Goal: Task Accomplishment & Management: Complete application form

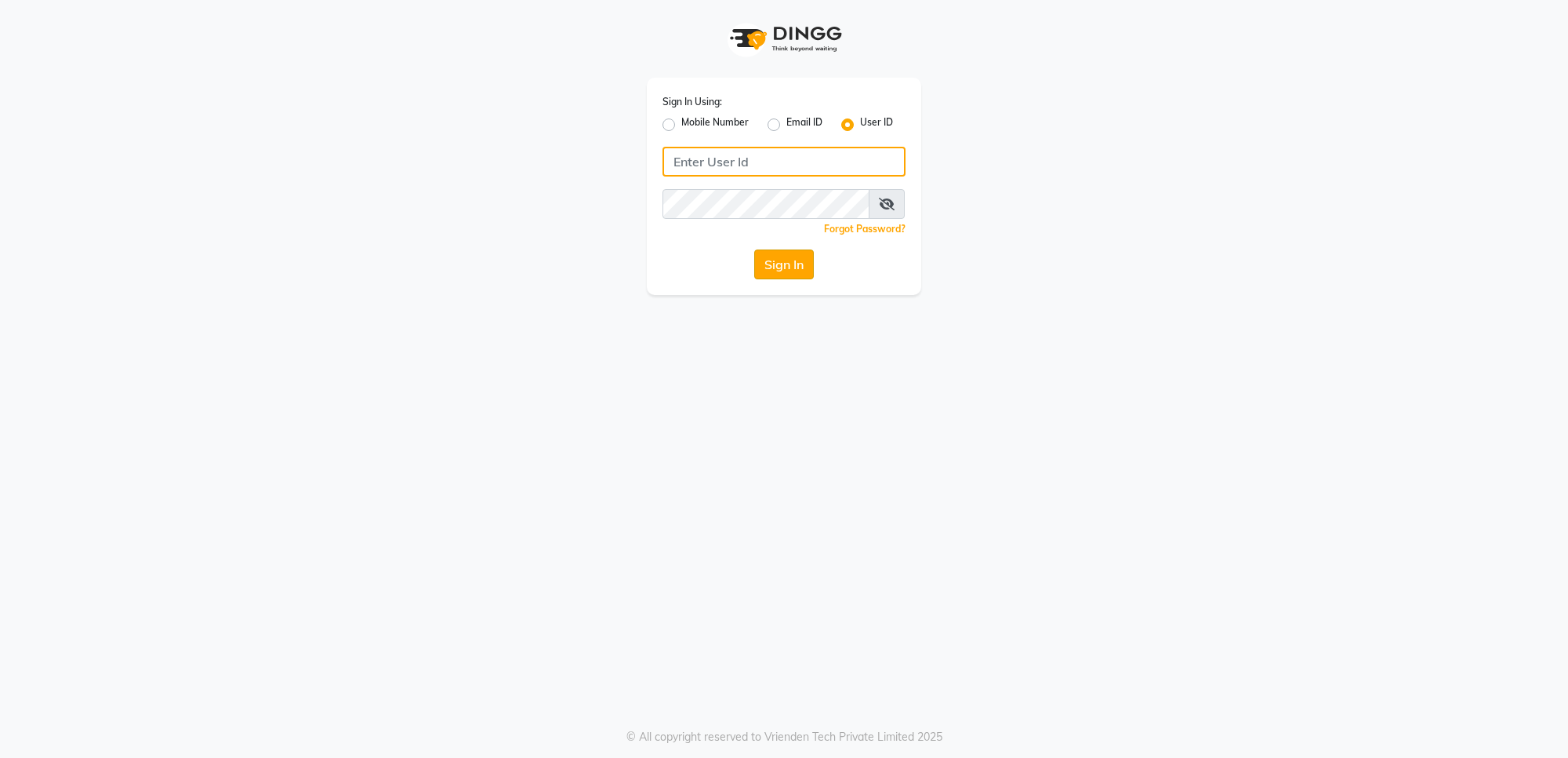
type input "e2555-01"
click at [793, 272] on button "Sign In" at bounding box center [784, 264] width 59 height 30
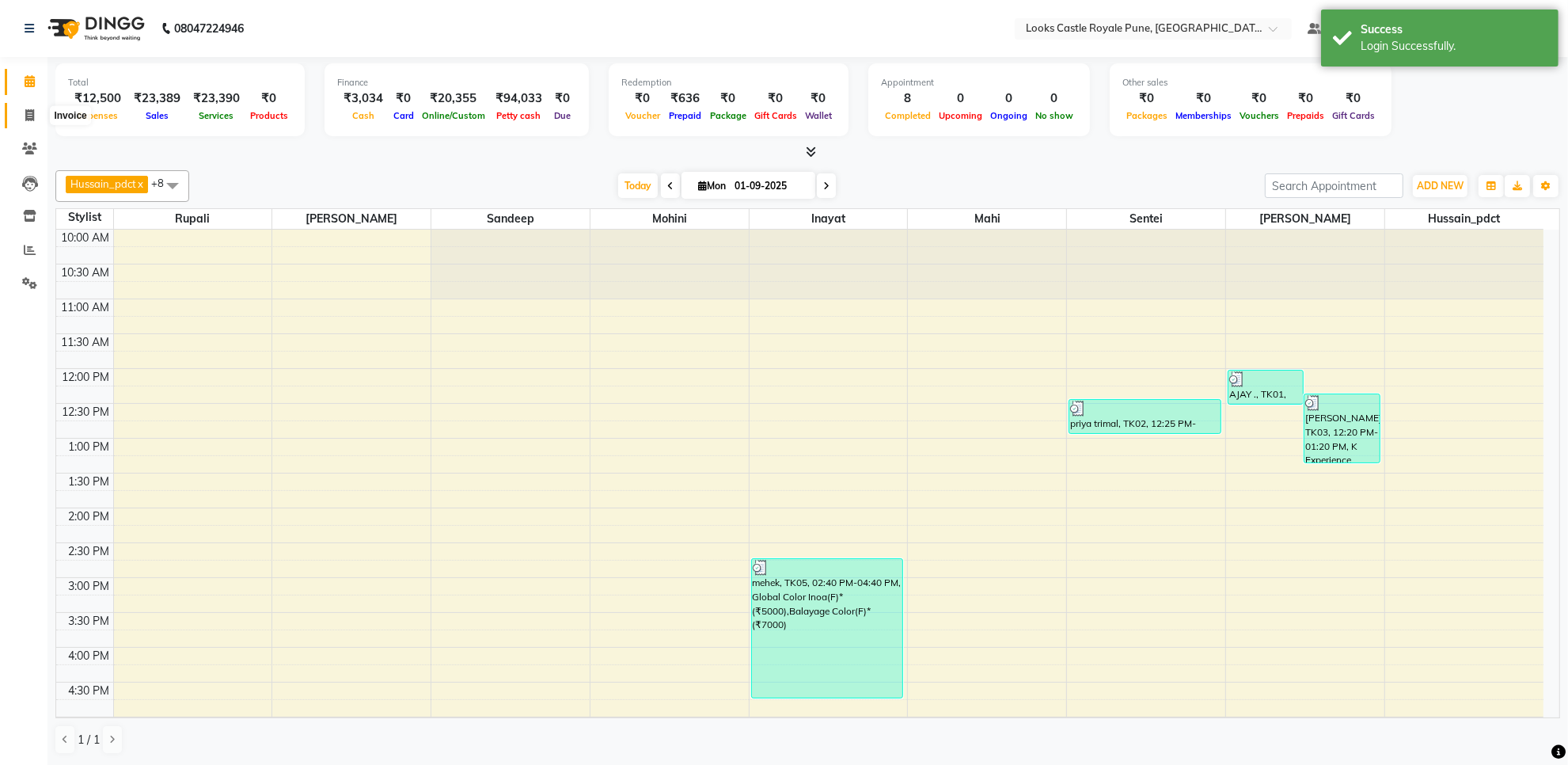
click at [33, 111] on icon at bounding box center [30, 115] width 9 height 11
select select "5915"
select select "service"
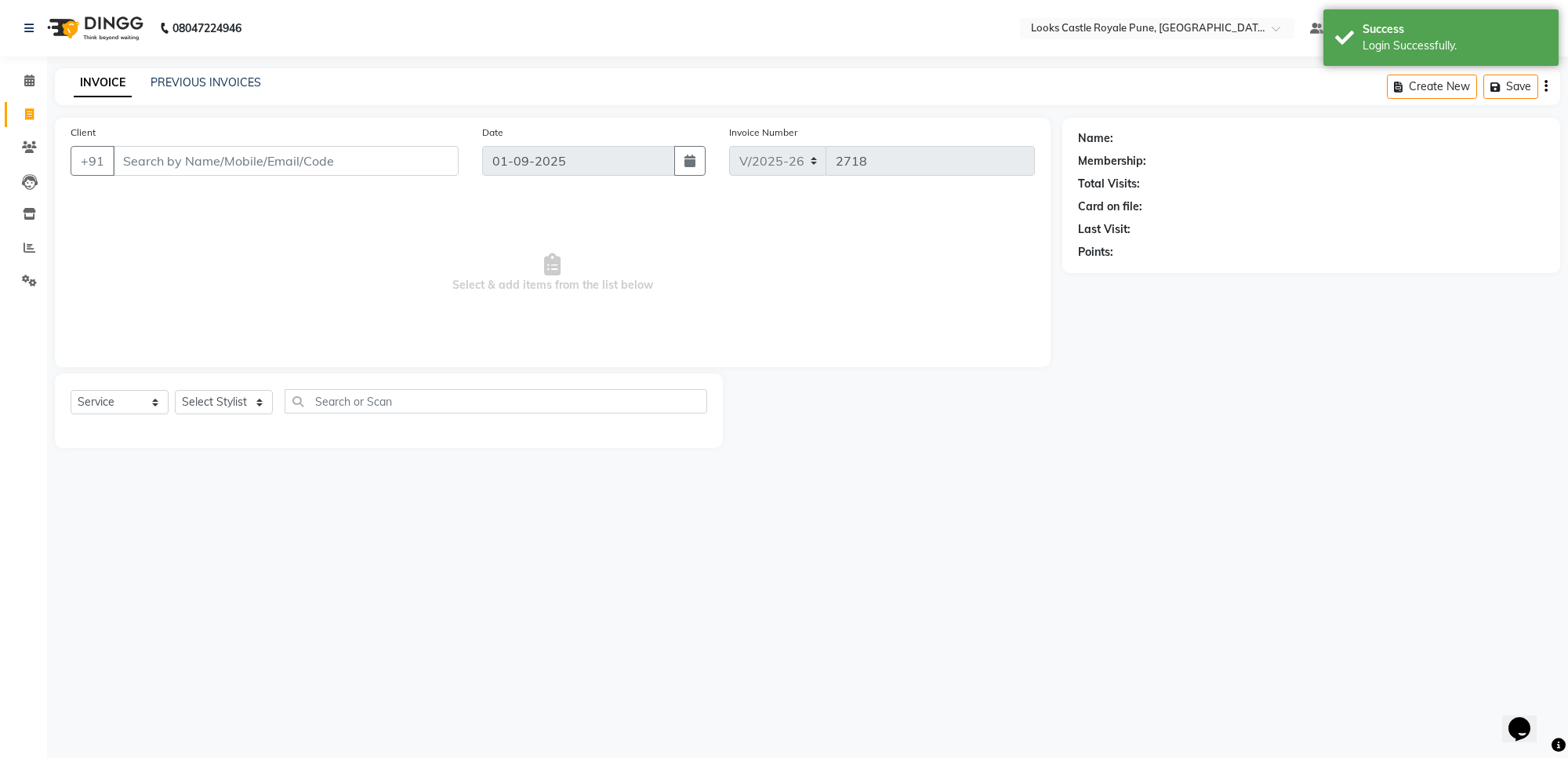
click at [194, 155] on input "Client" at bounding box center [285, 160] width 345 height 30
click at [213, 399] on select "Select Stylist" at bounding box center [224, 402] width 98 height 24
select select "71753"
click at [175, 390] on select "Select Stylist Akshay [PERSON_NAME] [PERSON_NAME] [PERSON_NAME] Danish [PERSON_…" at bounding box center [224, 402] width 98 height 24
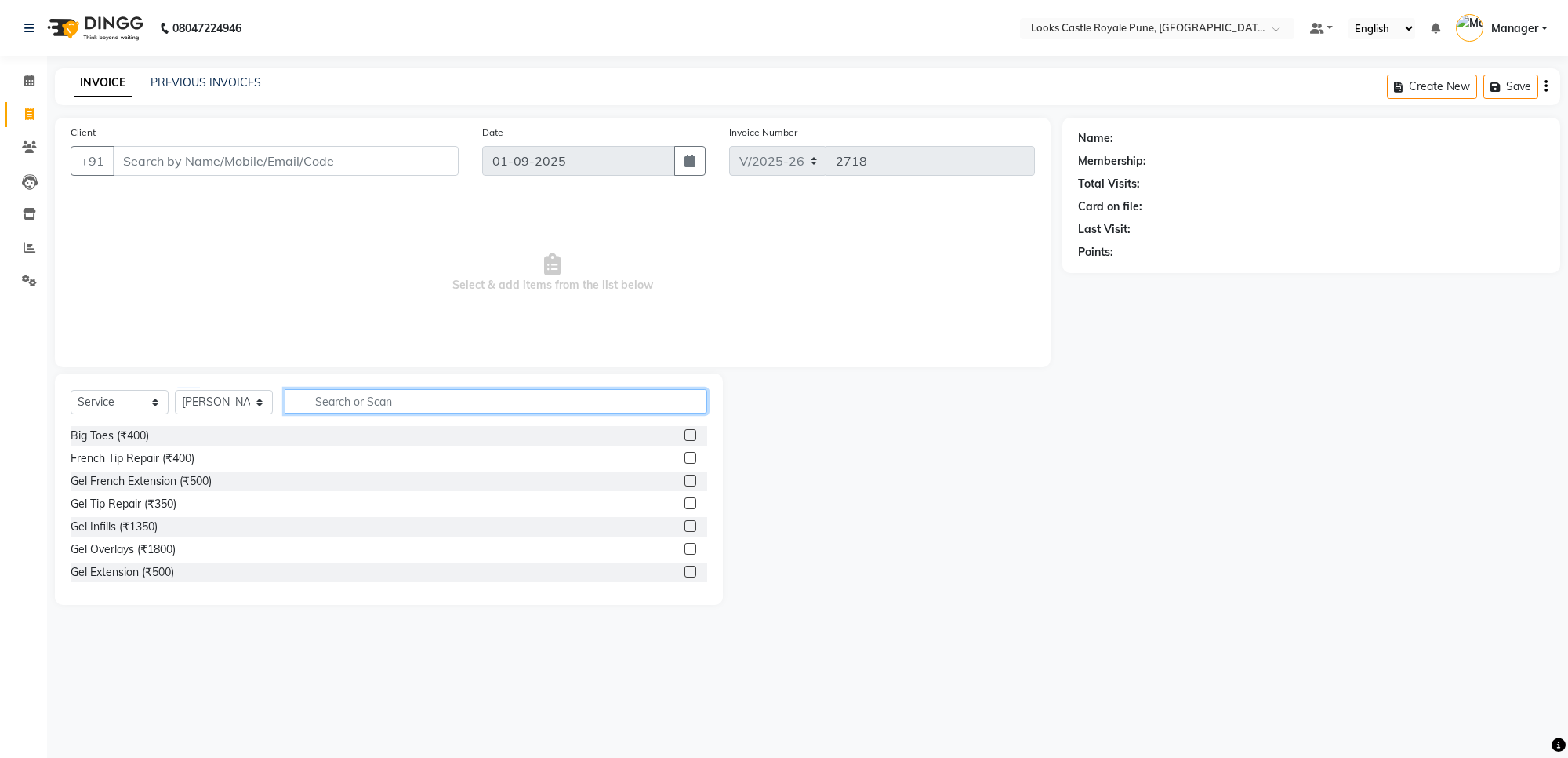
click at [340, 400] on input "text" at bounding box center [496, 401] width 423 height 24
type input "h"
type input "cut"
click at [121, 506] on div "Fringe Cut(F) (₹600)" at bounding box center [120, 504] width 100 height 16
checkbox input "false"
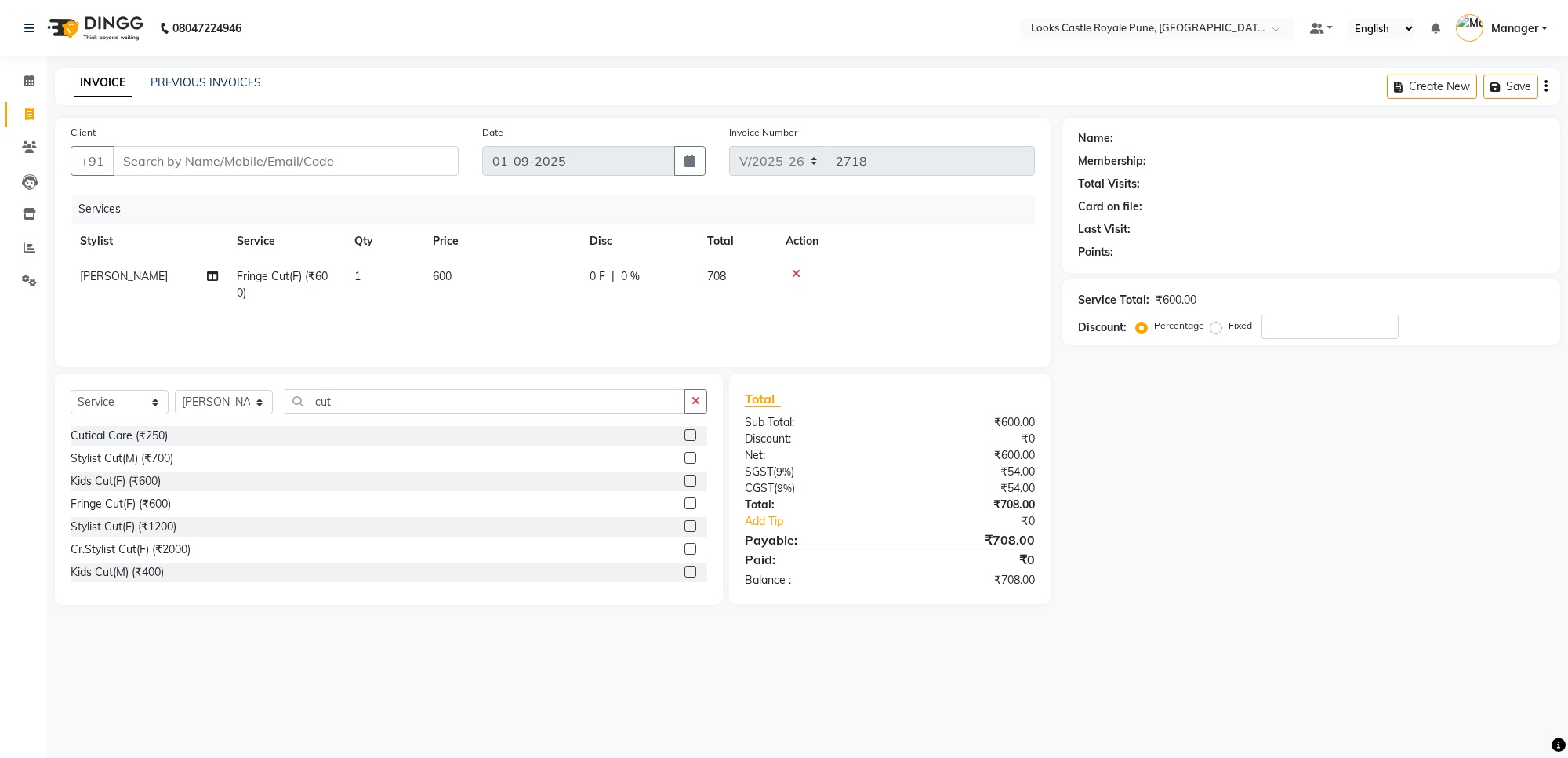
click at [468, 276] on td "600" at bounding box center [502, 285] width 157 height 52
select select "71753"
drag, startPoint x: 551, startPoint y: 278, endPoint x: 459, endPoint y: 286, distance: 92.3
click at [459, 286] on tr "Akshay [PERSON_NAME] [PERSON_NAME] [PERSON_NAME] Danish [PERSON_NAME] [PERSON_N…" at bounding box center [553, 288] width 964 height 59
type input "36"
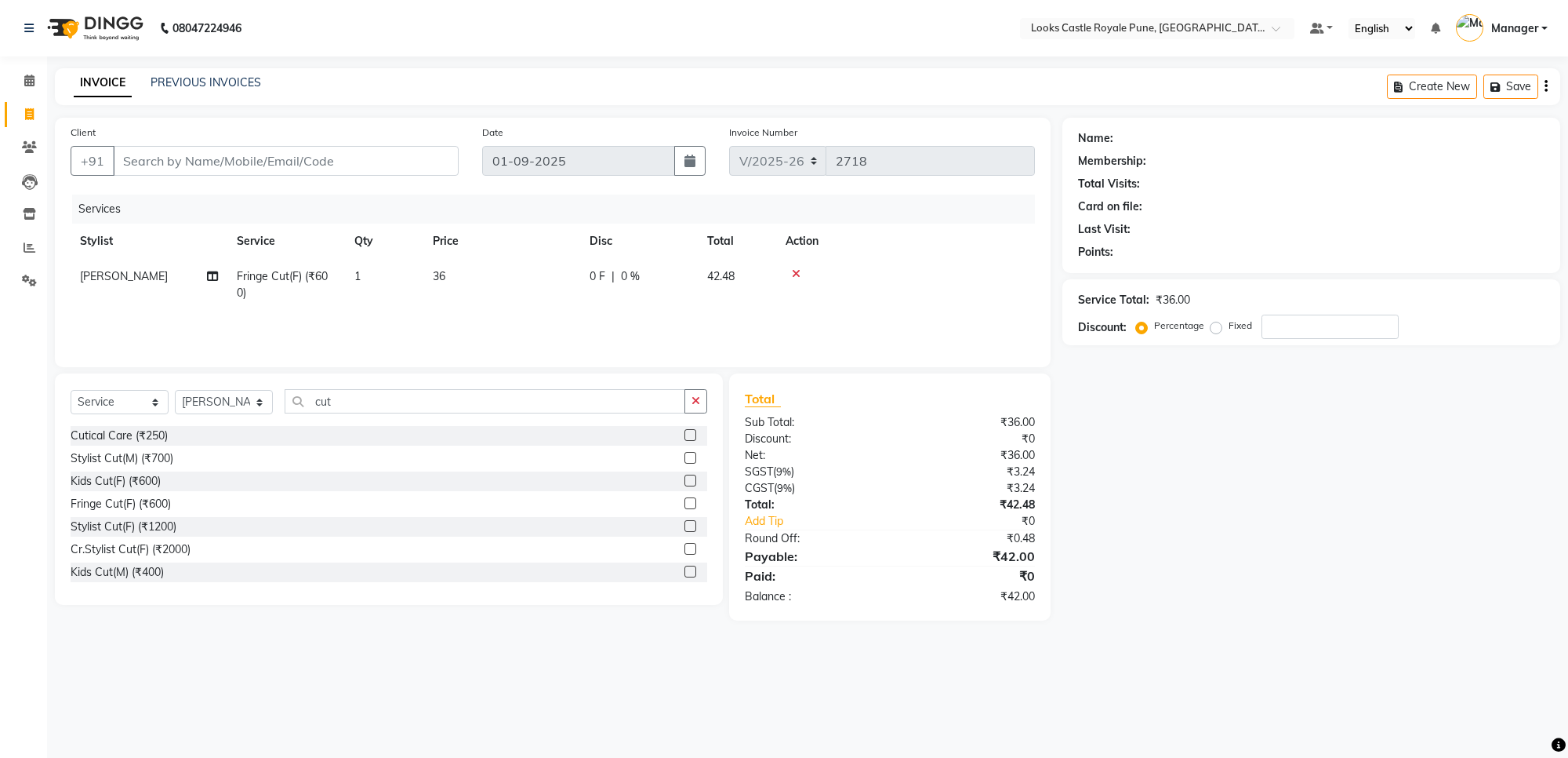
click at [461, 273] on td "36" at bounding box center [502, 285] width 157 height 52
select select "71753"
click at [529, 276] on input "36" at bounding box center [576, 281] width 138 height 24
type input "3"
type input "636"
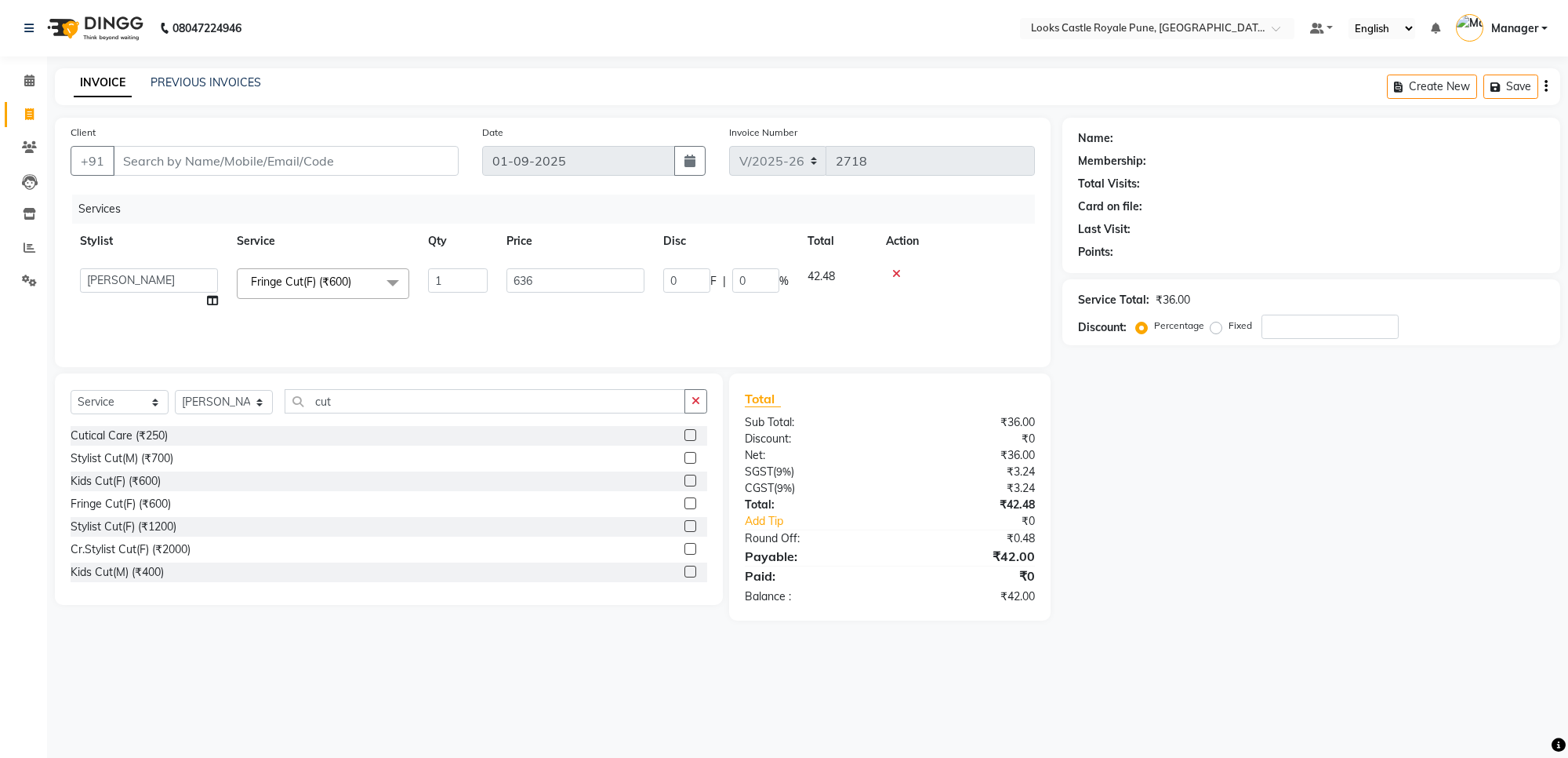
click at [1209, 486] on div "Name: Membership: Total Visits: Card on file: Last Visit: Points: Service Total…" at bounding box center [1317, 369] width 510 height 503
click at [216, 159] on input "Client" at bounding box center [285, 160] width 345 height 30
type input "8"
type input "0"
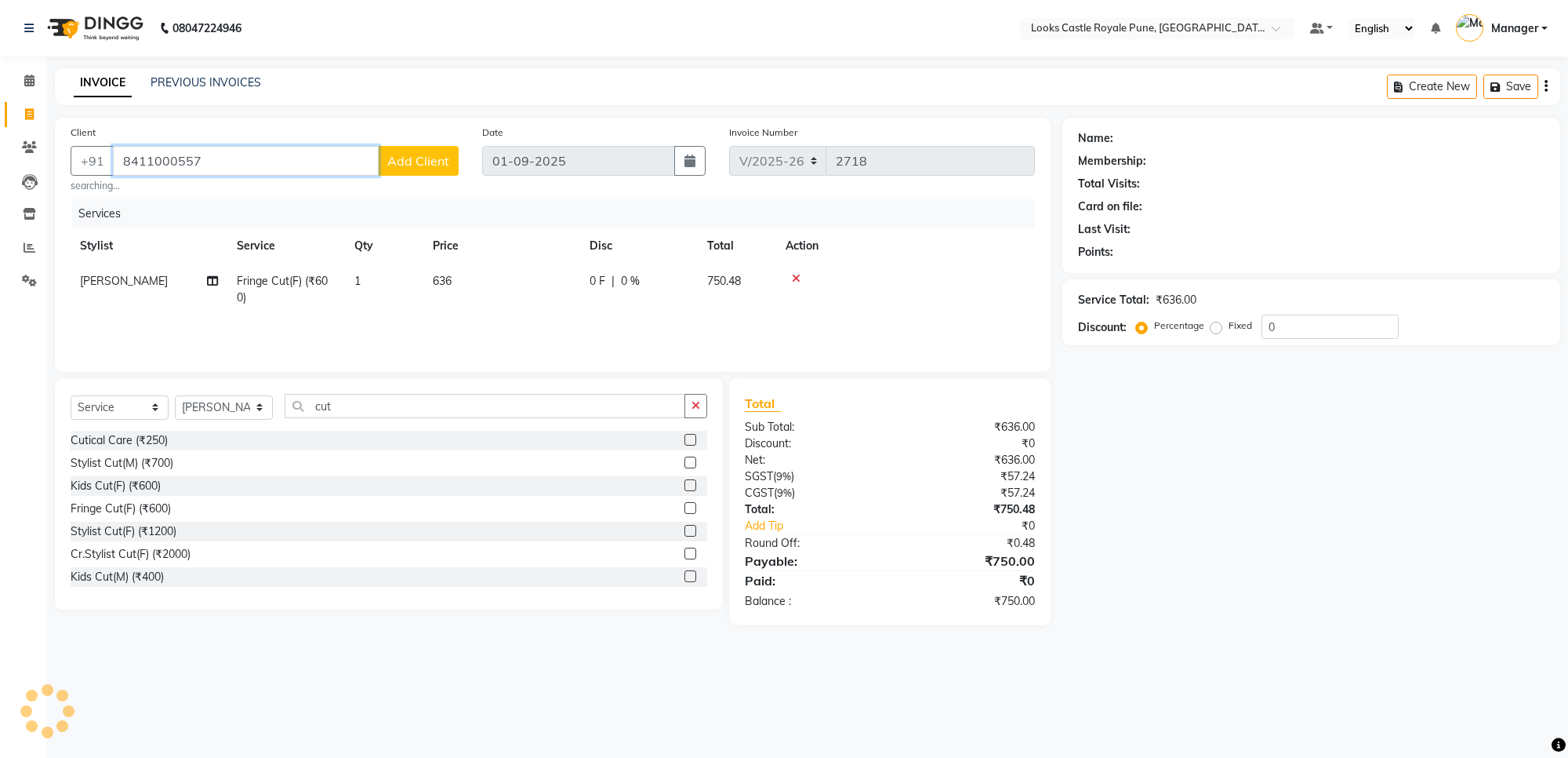
type input "8411000557"
click at [419, 159] on span "Add Client" at bounding box center [418, 160] width 62 height 15
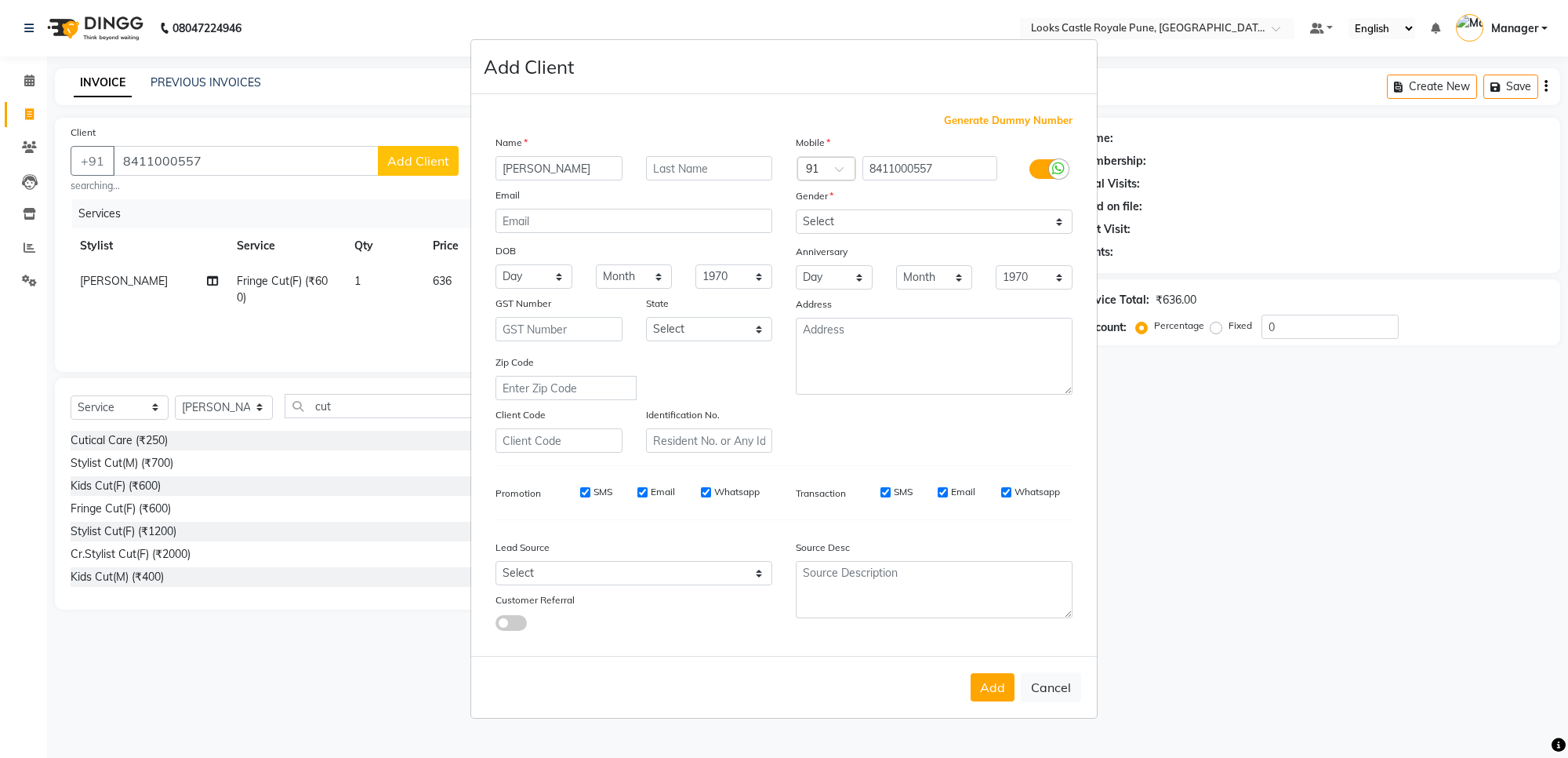
type input "[PERSON_NAME]"
click at [883, 225] on select "Select [DEMOGRAPHIC_DATA] [DEMOGRAPHIC_DATA] Other Prefer Not To Say" at bounding box center [934, 221] width 276 height 24
select select "[DEMOGRAPHIC_DATA]"
click at [796, 211] on select "Select [DEMOGRAPHIC_DATA] [DEMOGRAPHIC_DATA] Other Prefer Not To Say" at bounding box center [934, 221] width 276 height 24
click at [997, 676] on button "Add" at bounding box center [992, 686] width 44 height 28
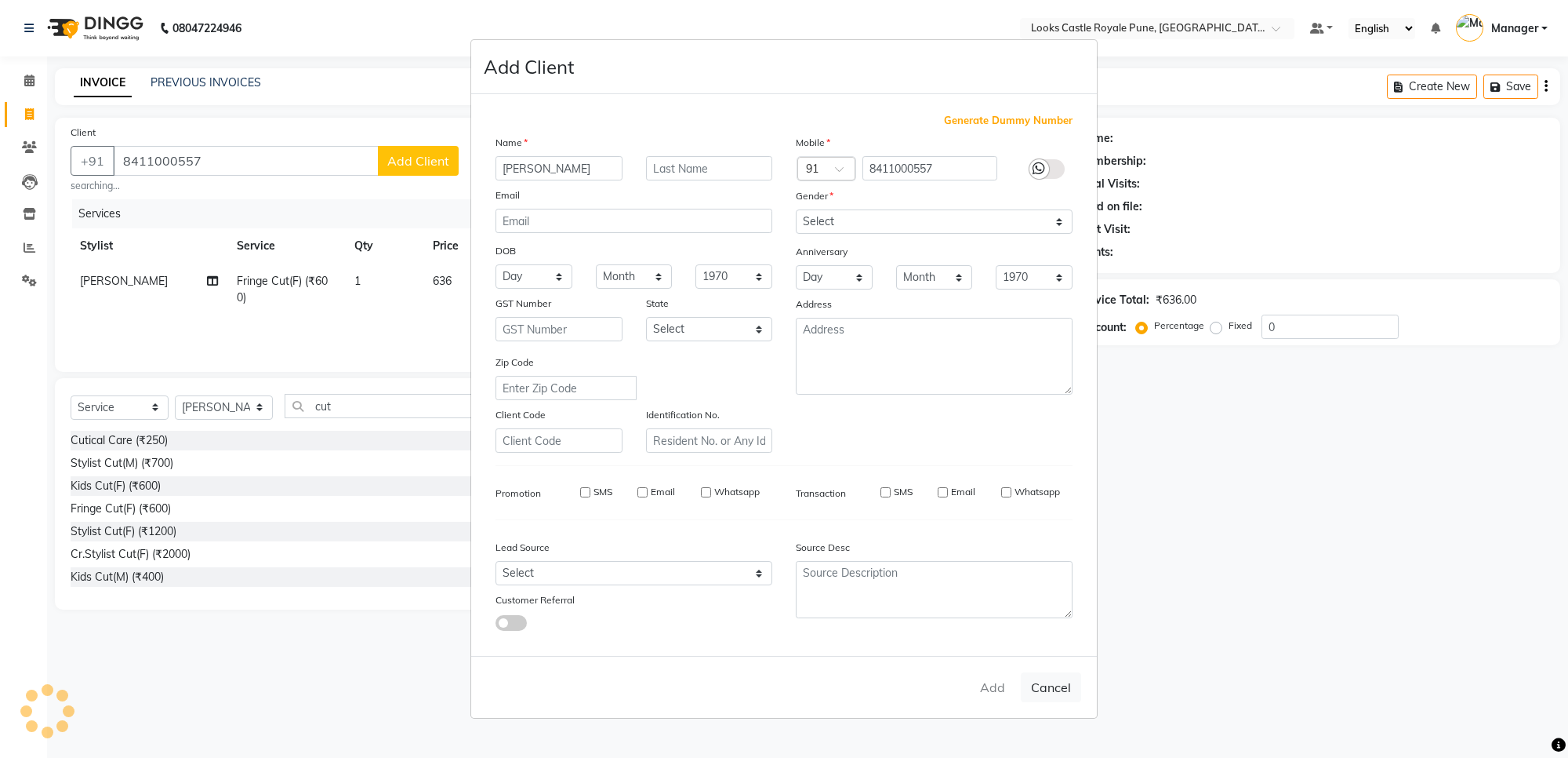
select select
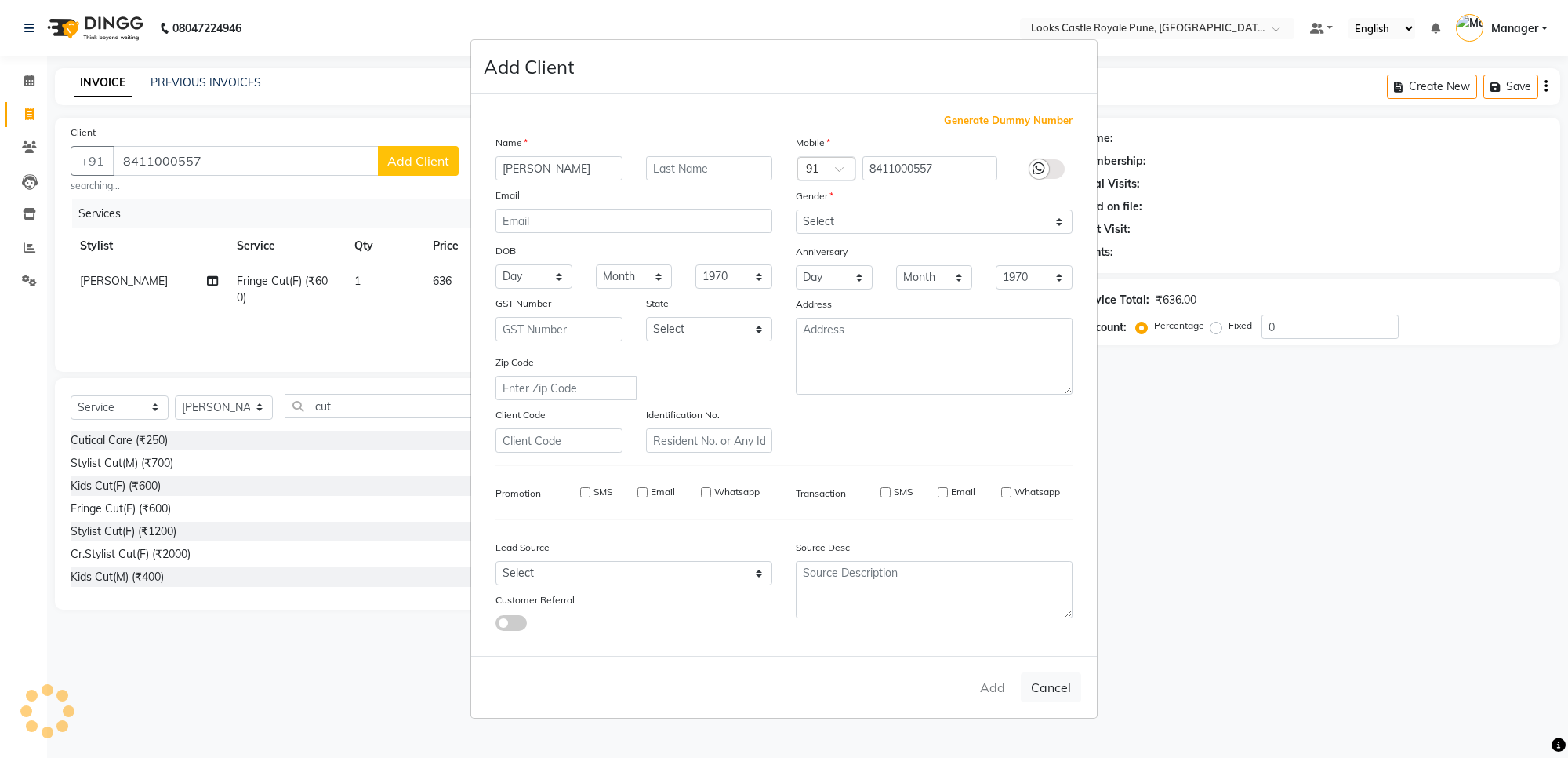
select select
checkbox input "false"
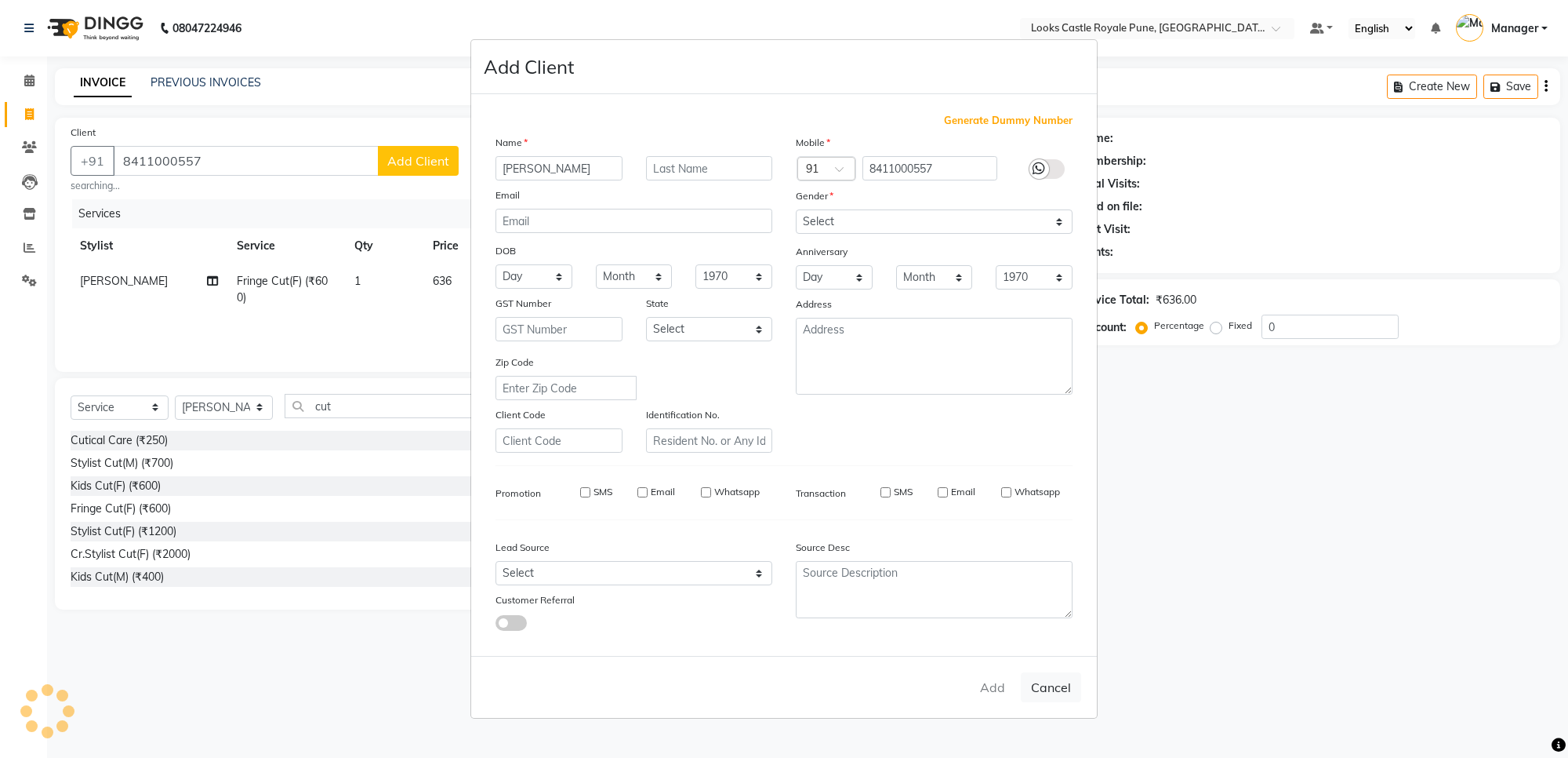
checkbox input "false"
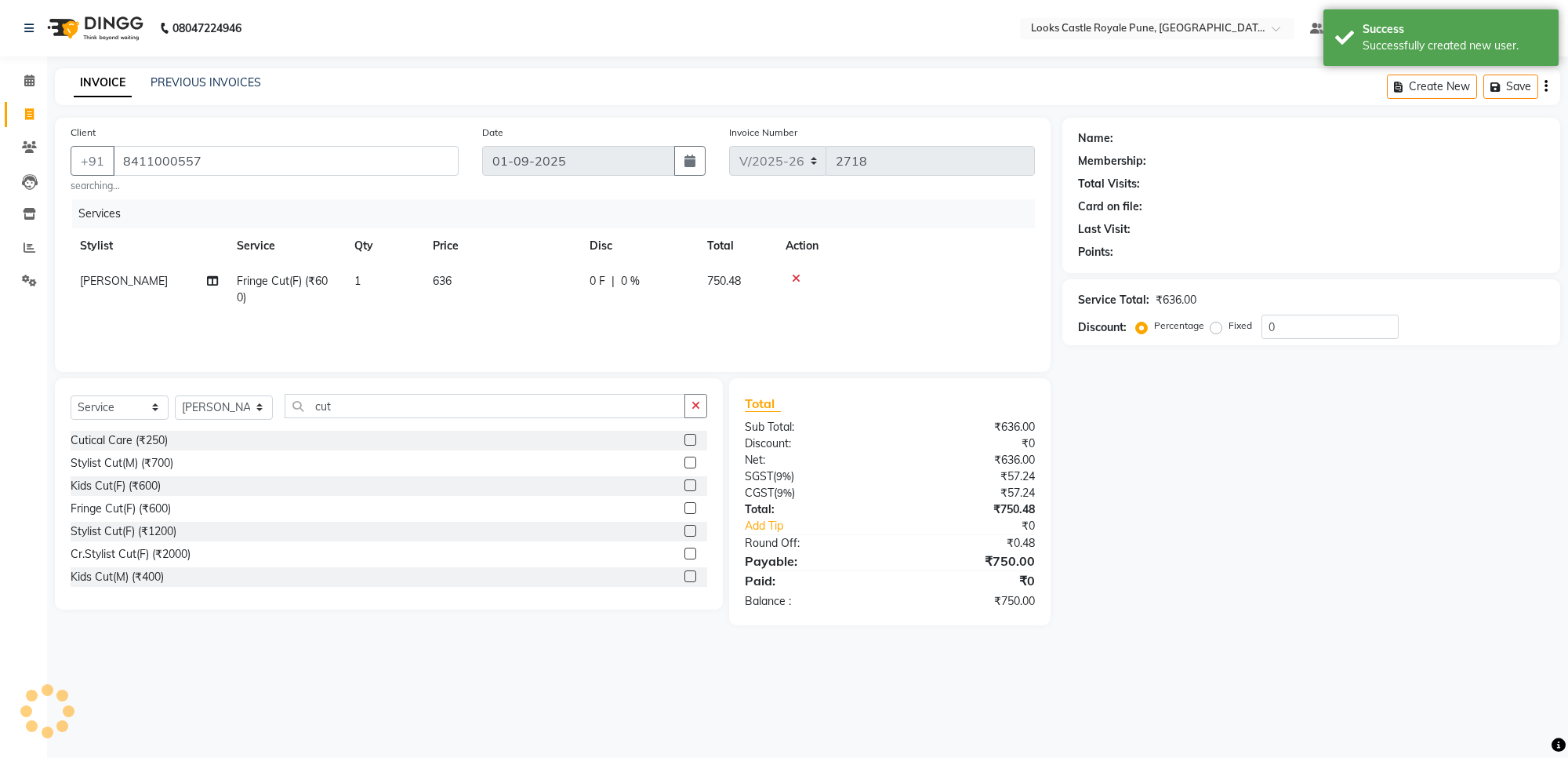
select select "1: Object"
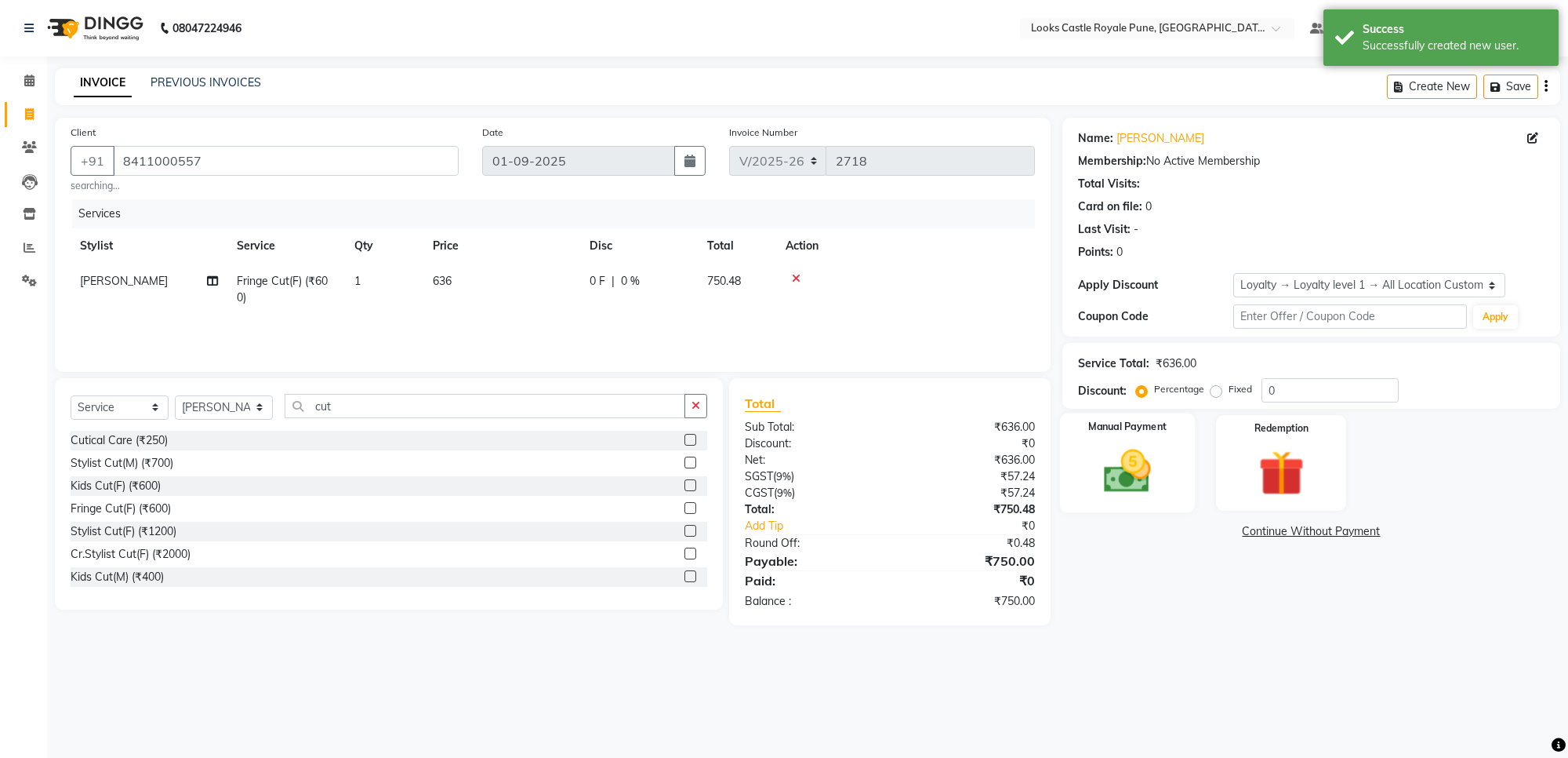
click at [1123, 455] on img at bounding box center [1127, 472] width 77 height 55
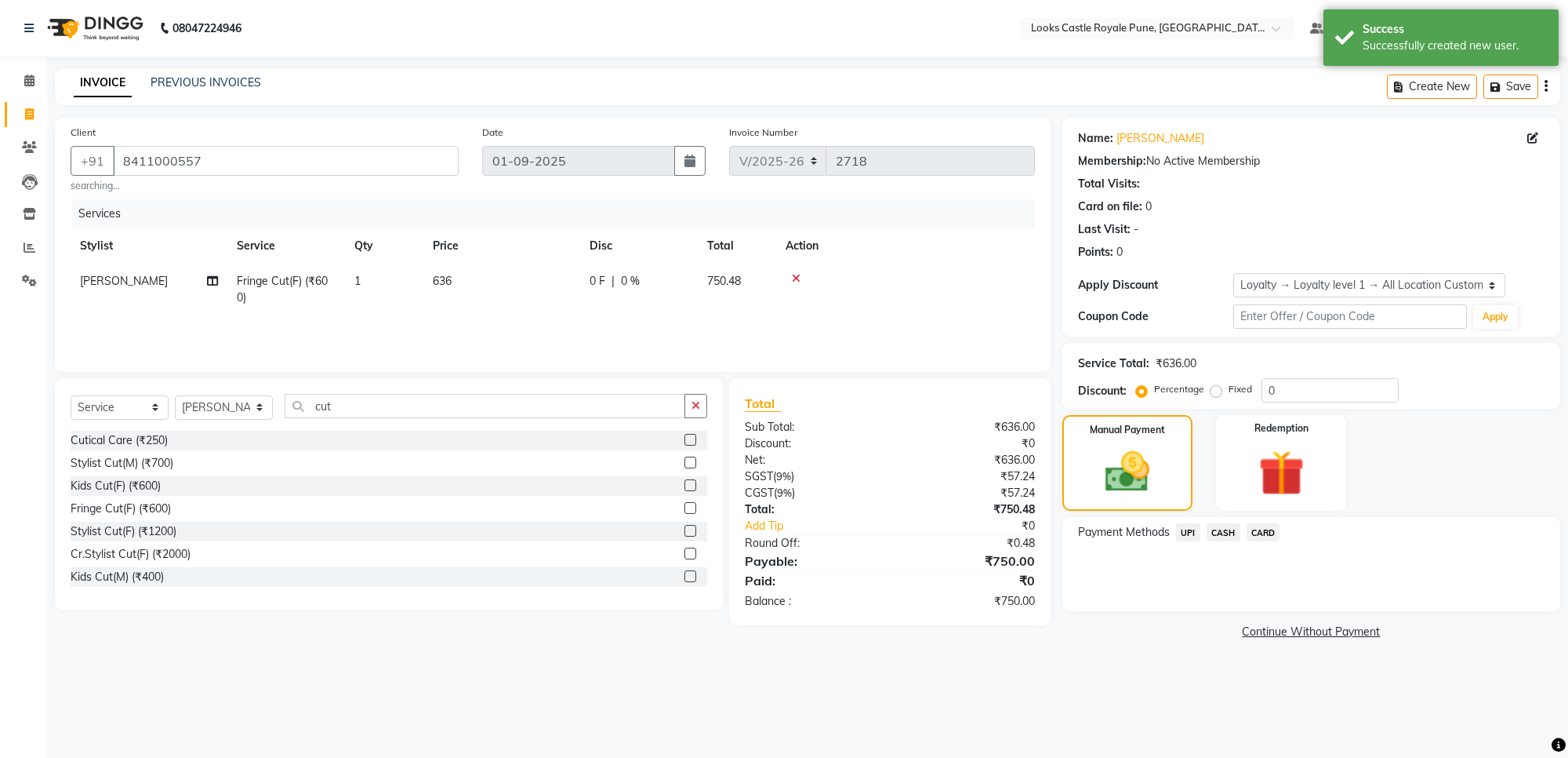
click at [1220, 534] on span "CASH" at bounding box center [1223, 532] width 33 height 18
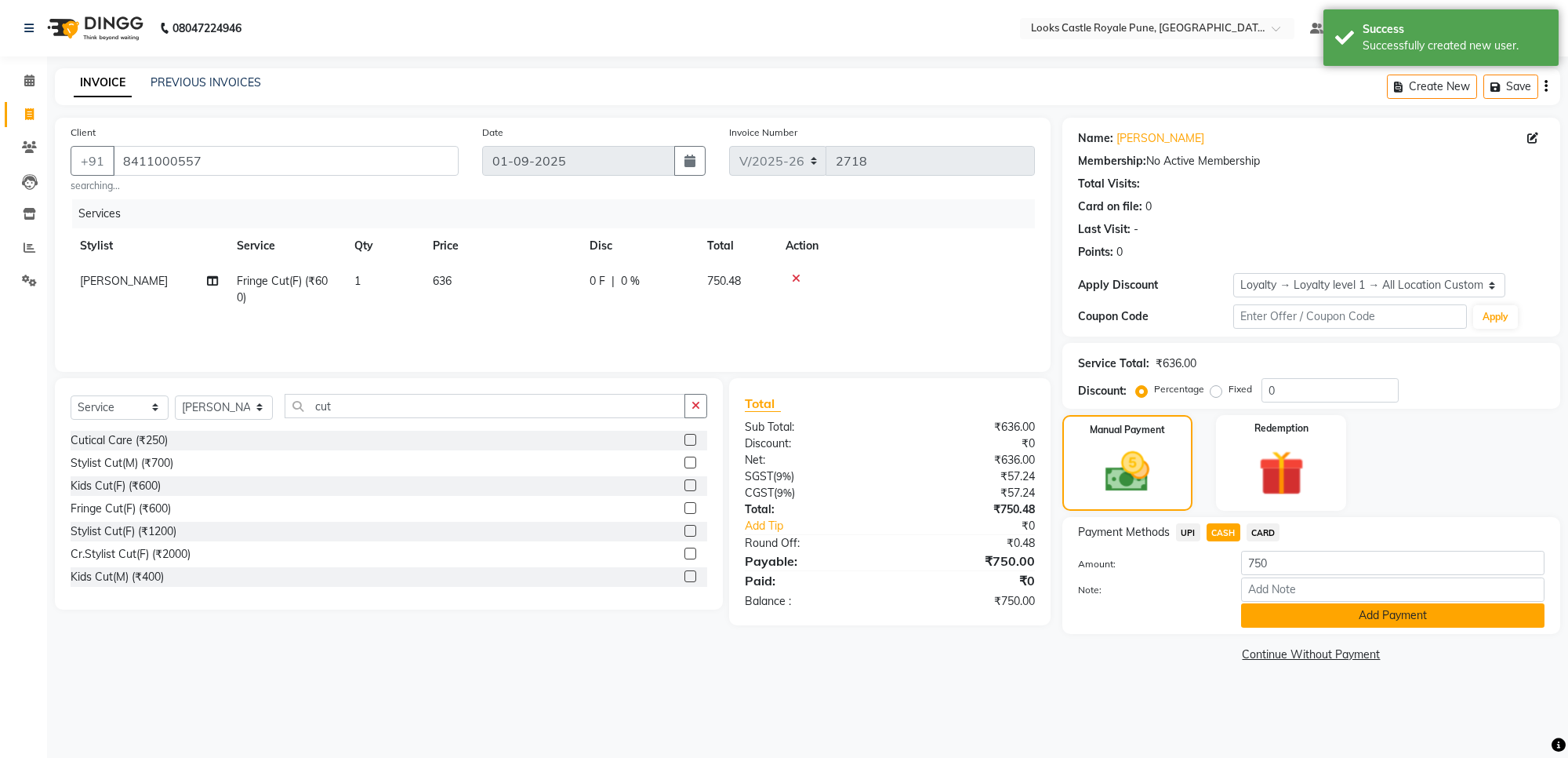
click at [1299, 612] on button "Add Payment" at bounding box center [1392, 616] width 303 height 24
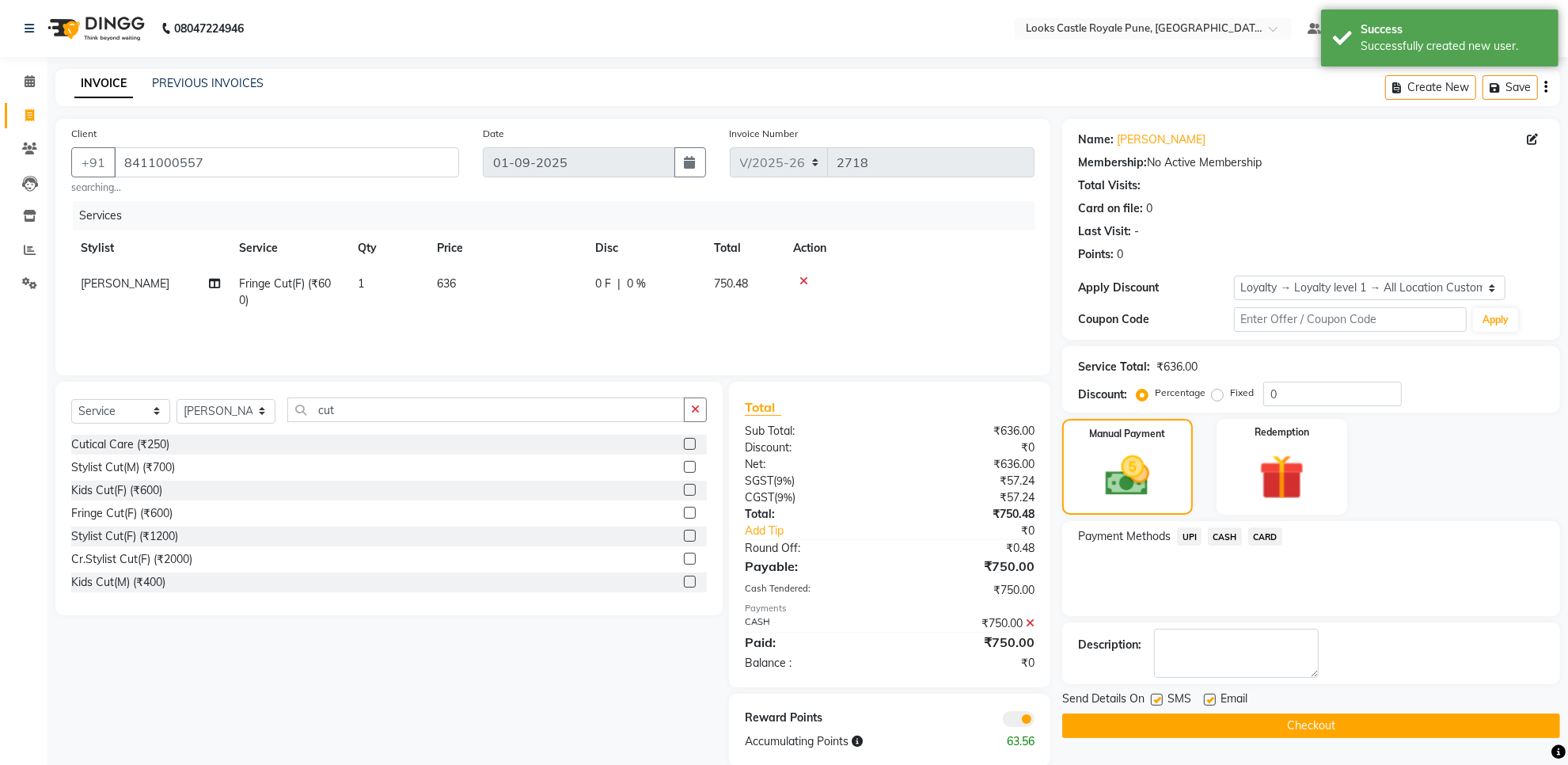
click at [1256, 723] on button "Checkout" at bounding box center [1311, 726] width 498 height 25
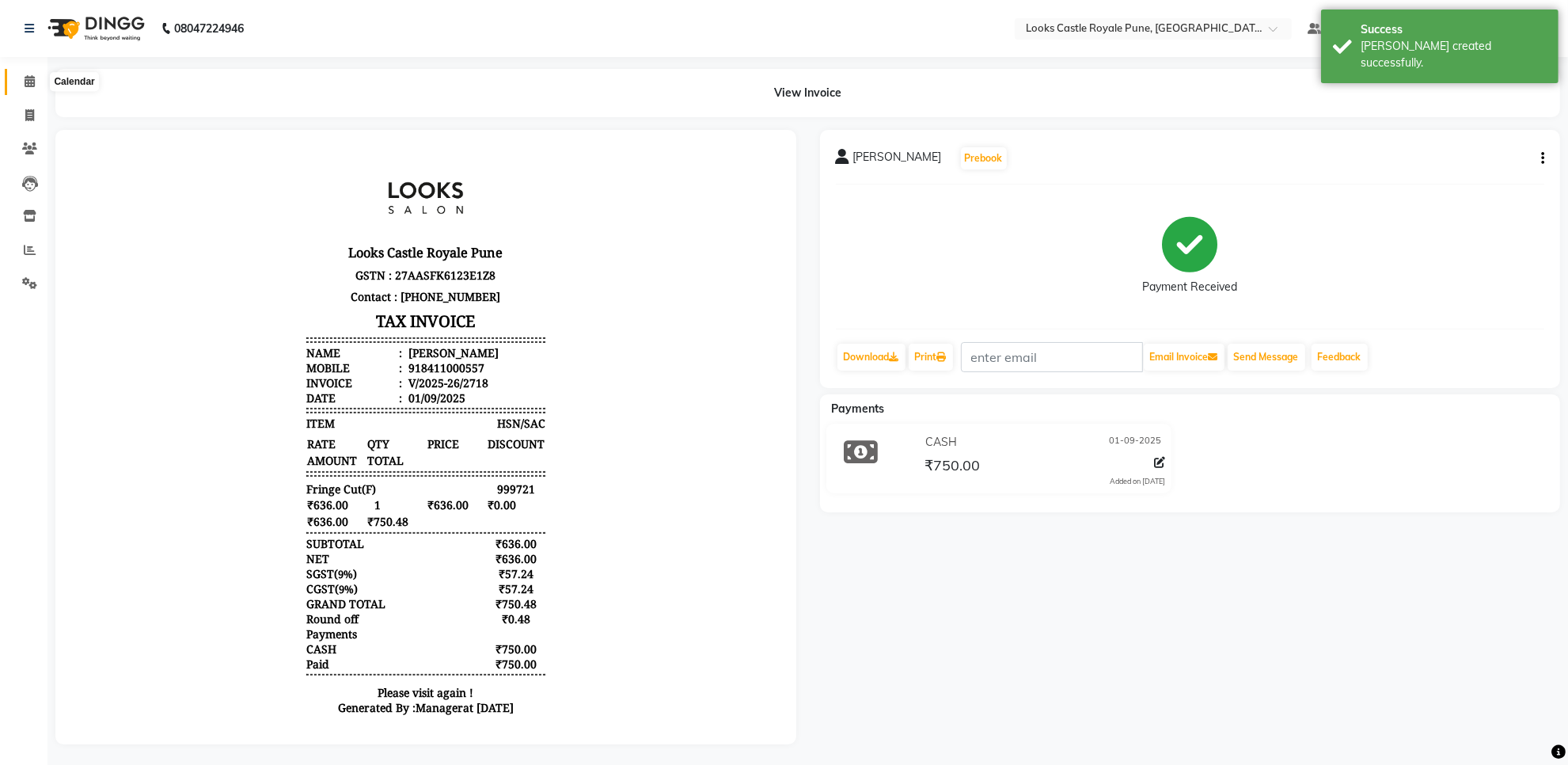
click at [21, 79] on span at bounding box center [30, 82] width 28 height 18
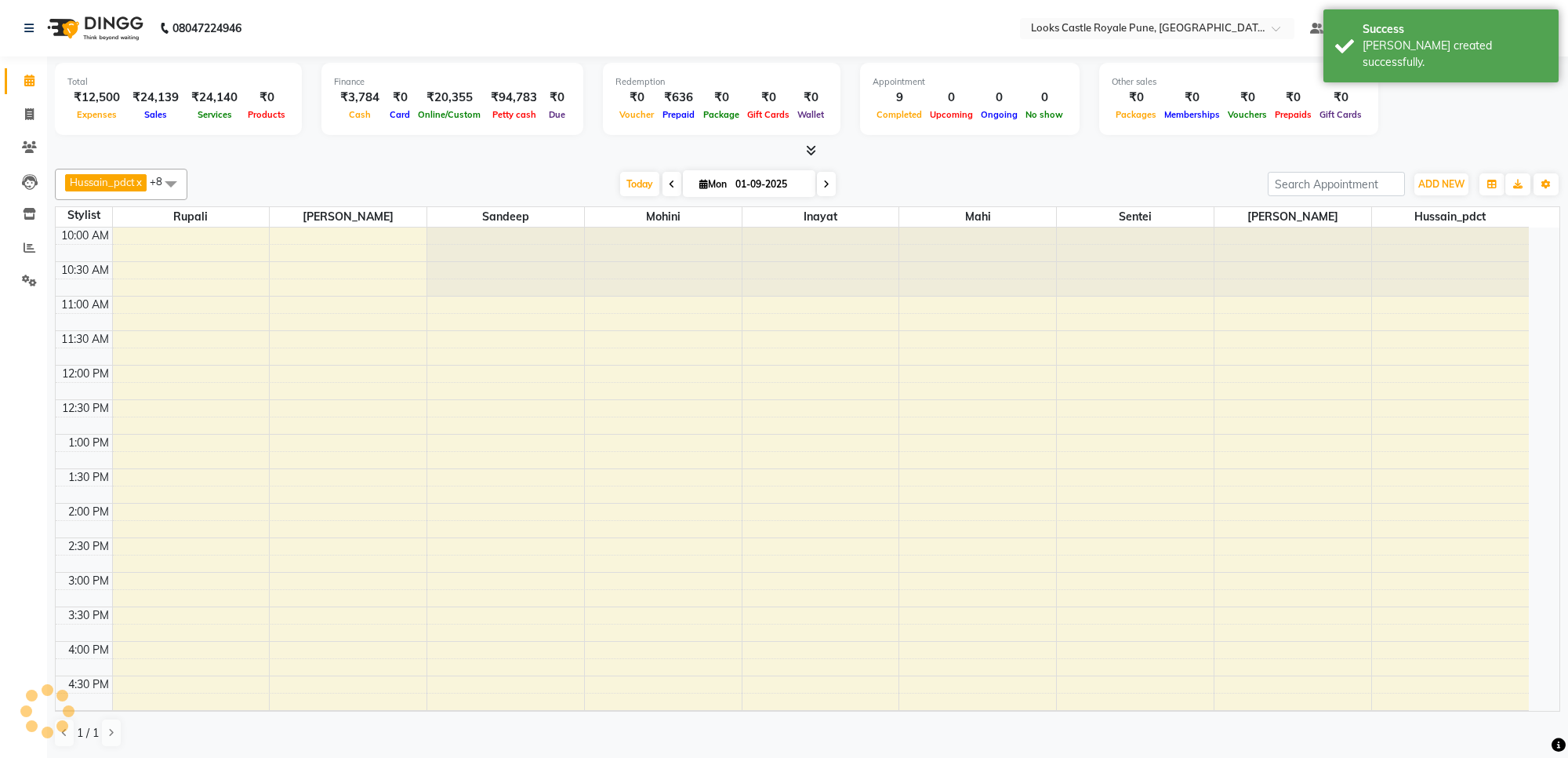
scroll to position [394, 0]
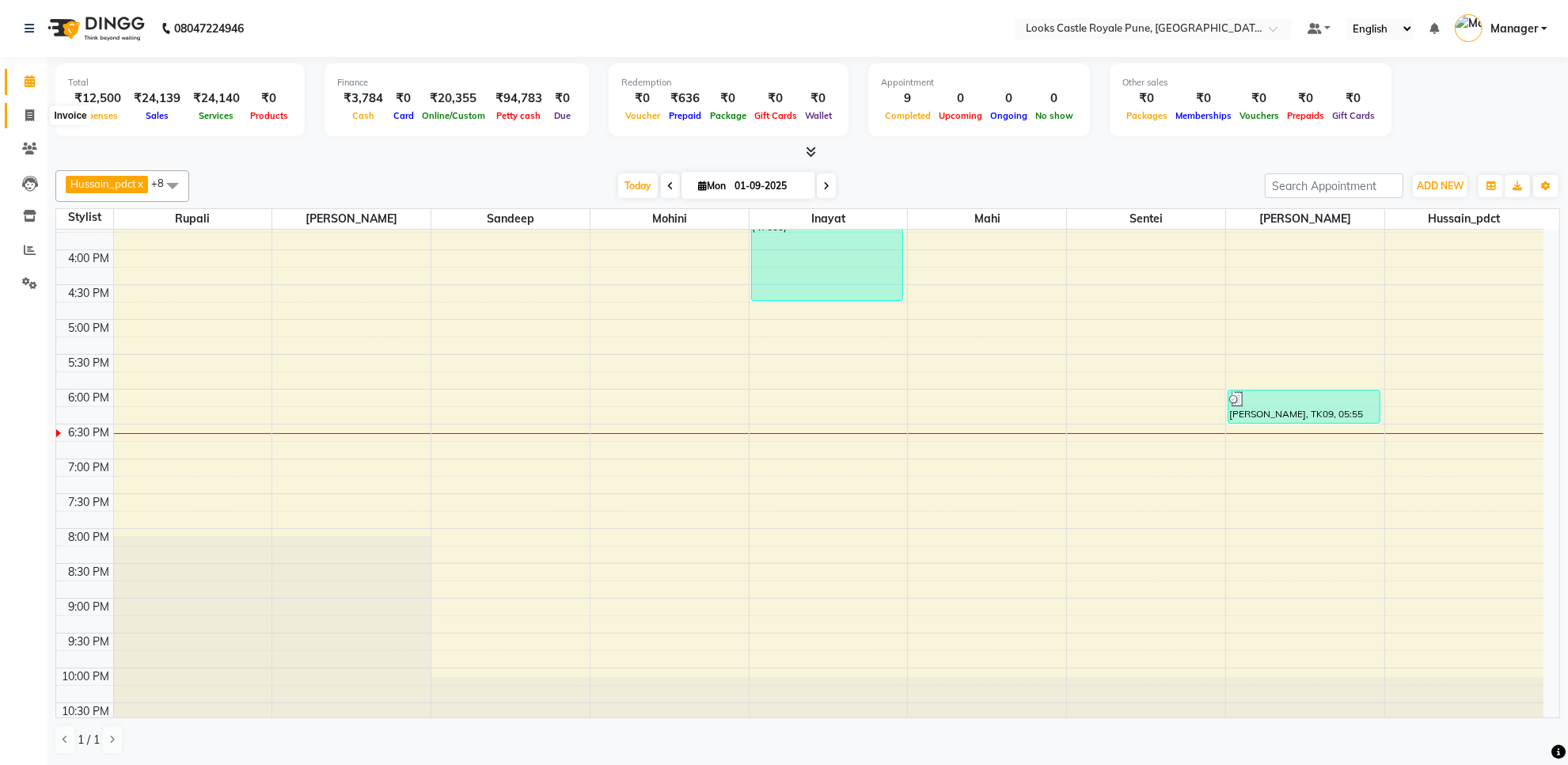
click at [26, 111] on icon at bounding box center [30, 115] width 9 height 11
select select "service"
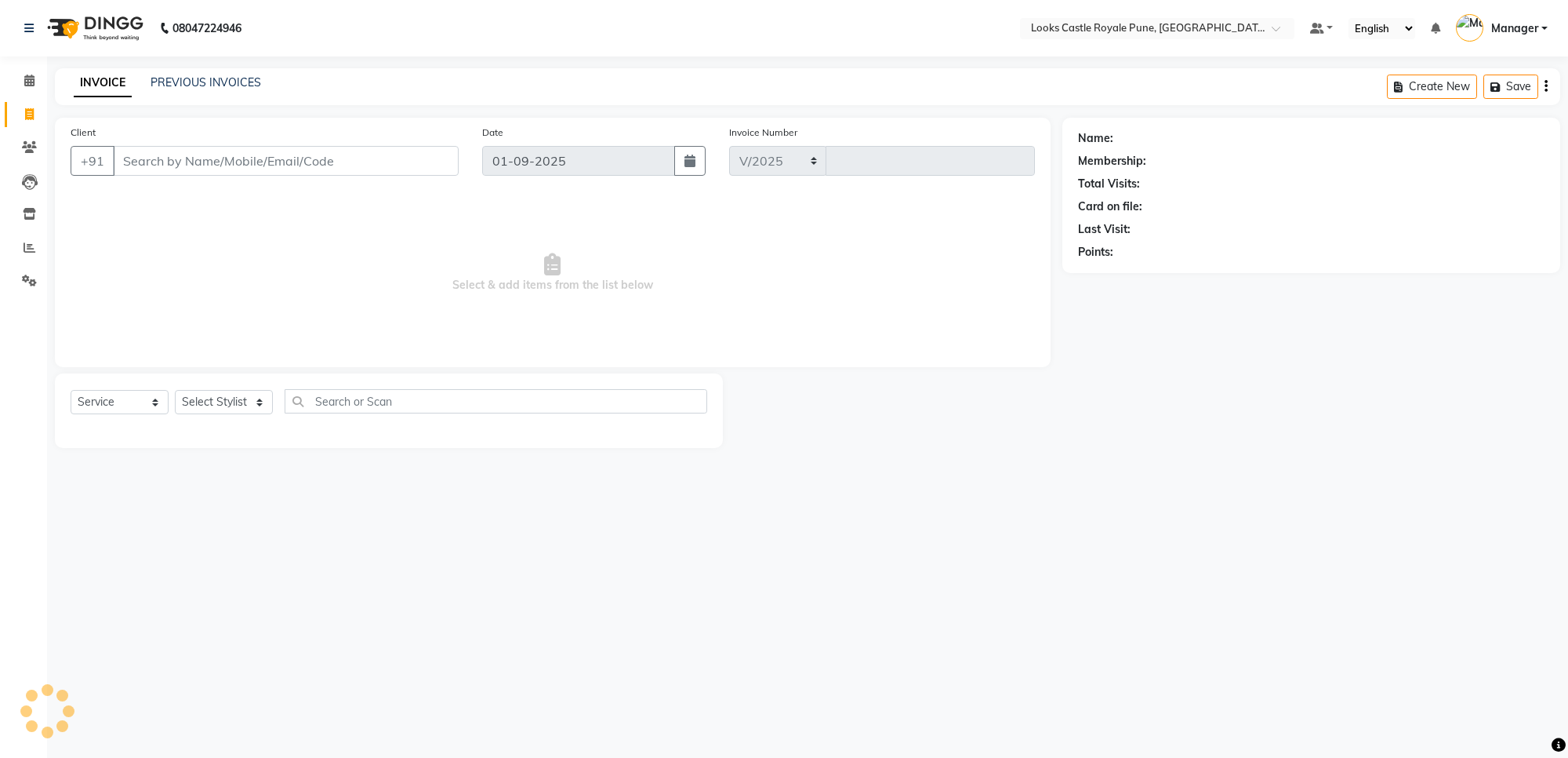
select select "5915"
type input "2719"
click at [224, 394] on select "Select Stylist" at bounding box center [224, 402] width 98 height 24
select select "76322"
click at [175, 390] on select "Select Stylist Akshay [PERSON_NAME] [PERSON_NAME] [PERSON_NAME] Danish [PERSON_…" at bounding box center [224, 402] width 98 height 24
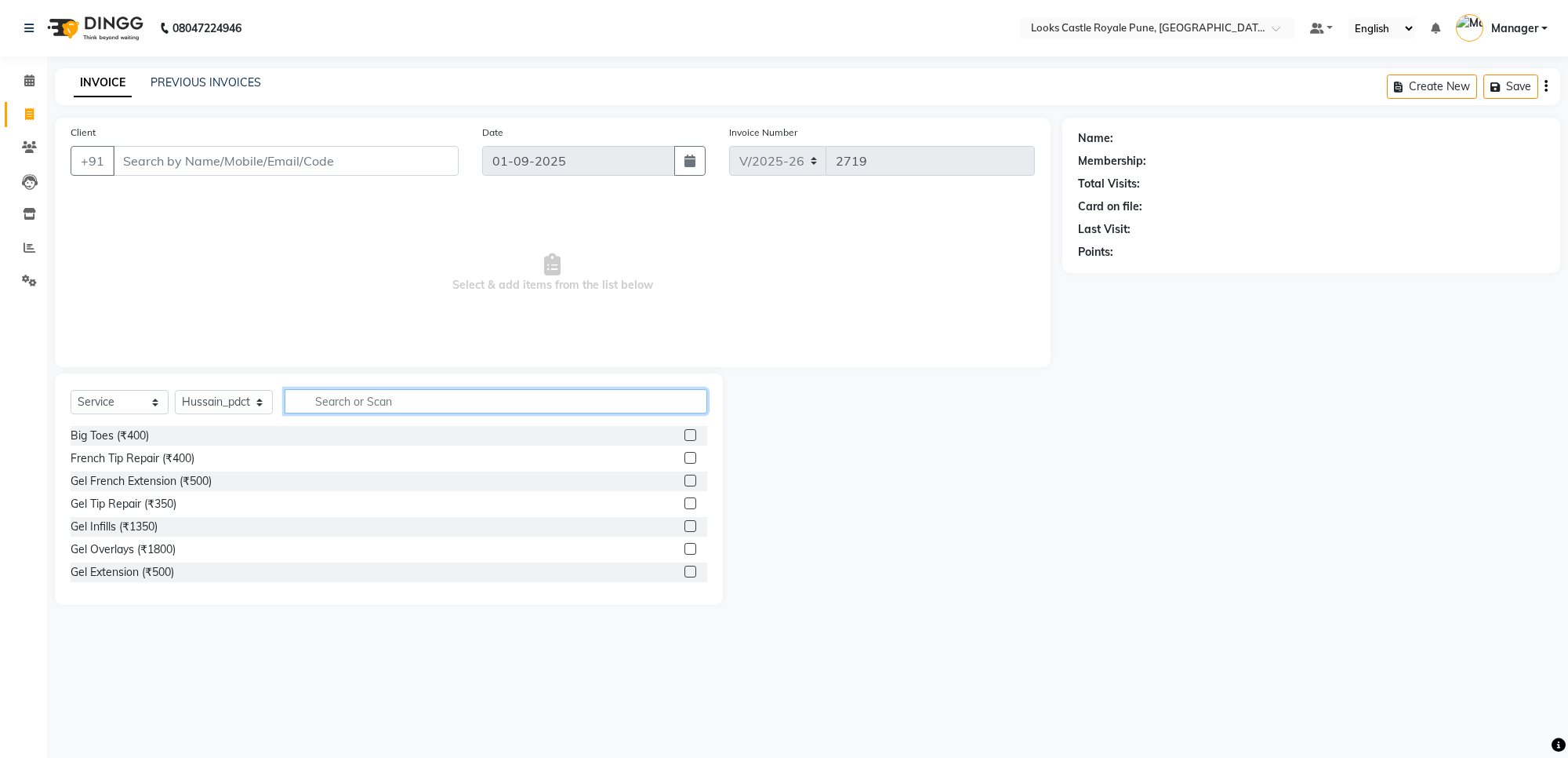
click at [302, 396] on input "text" at bounding box center [496, 401] width 423 height 24
type input "foot"
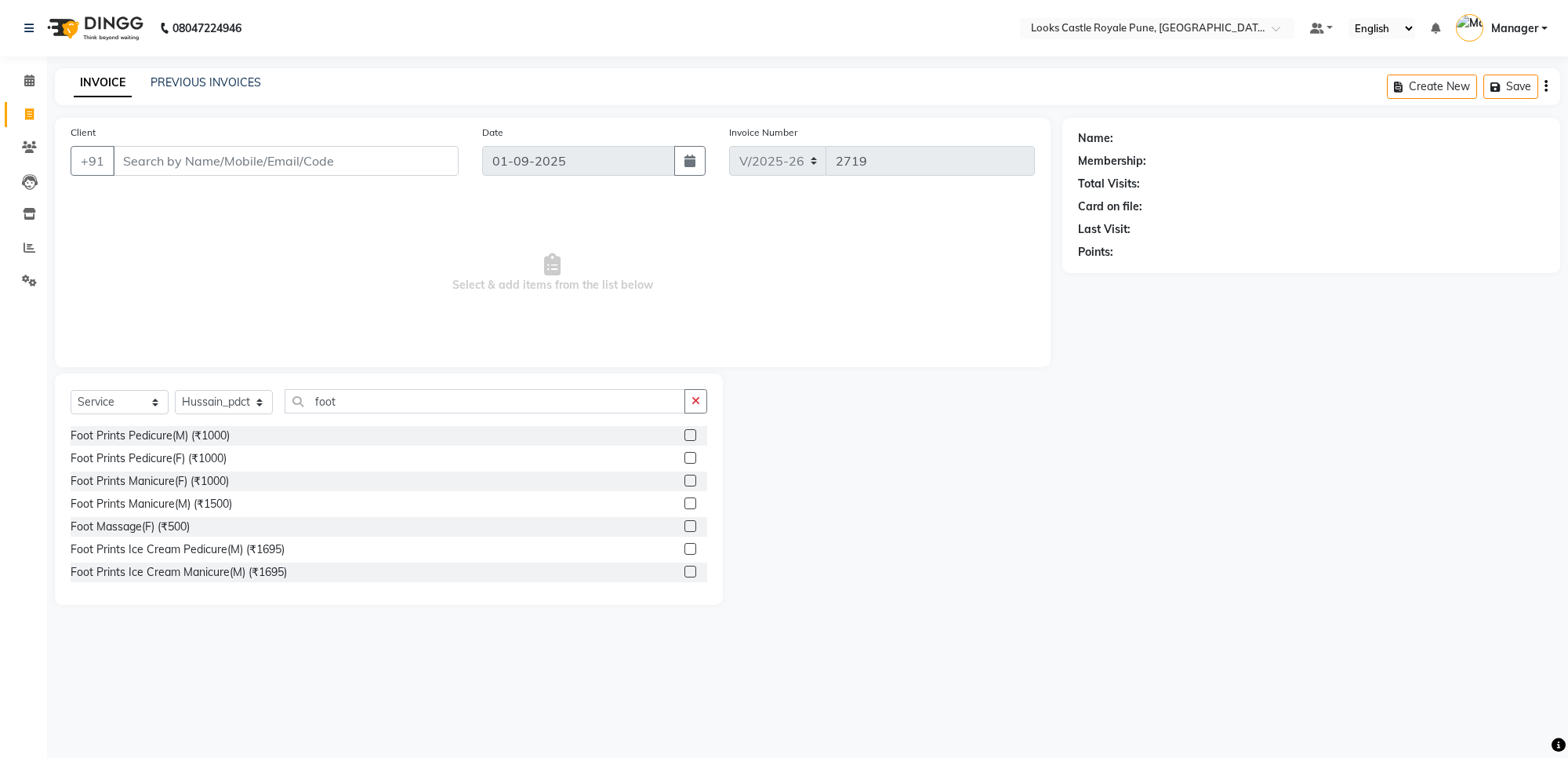
click at [684, 524] on label at bounding box center [690, 525] width 11 height 11
click at [684, 524] on input "checkbox" at bounding box center [689, 526] width 11 height 11
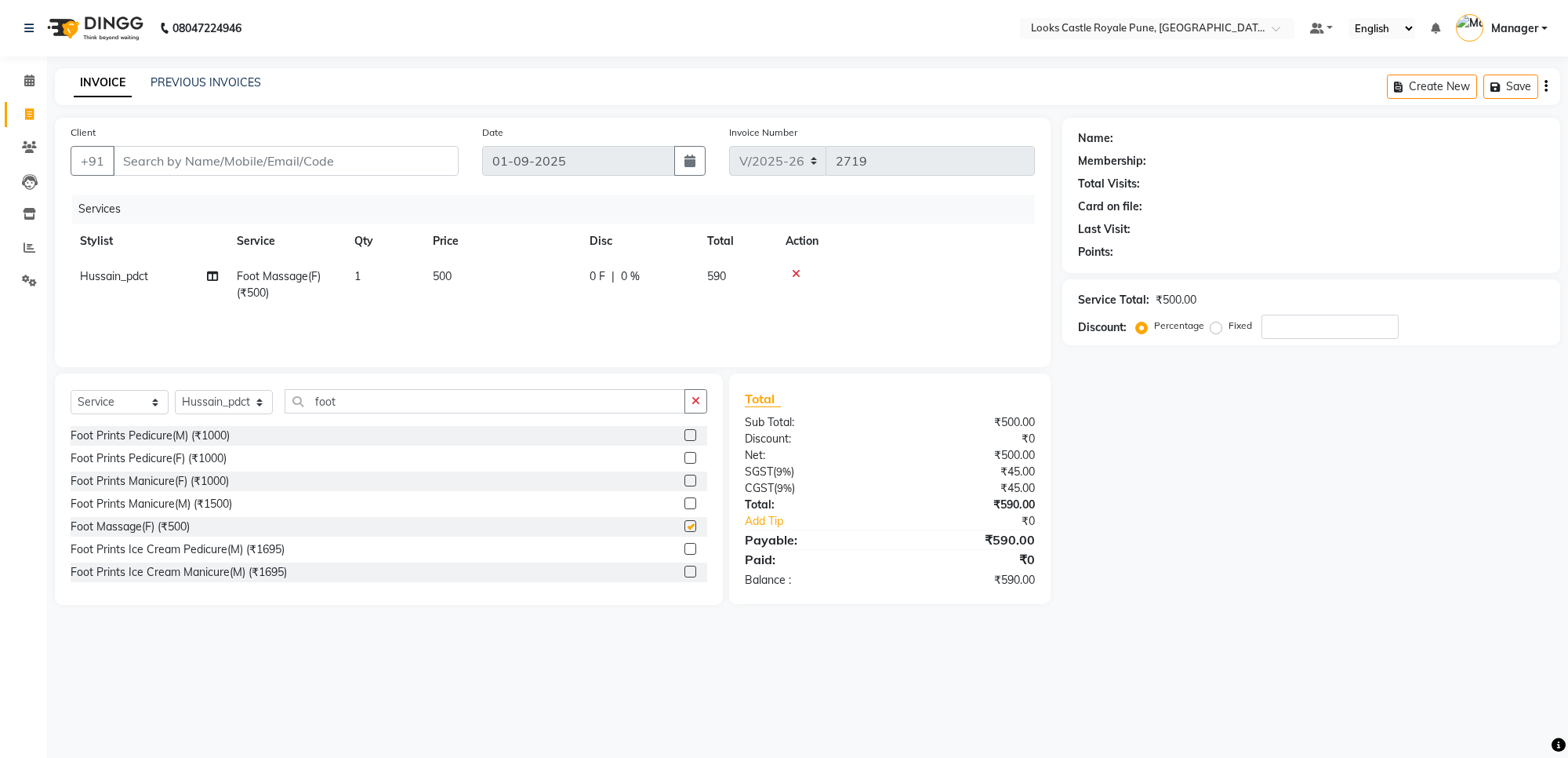
checkbox input "false"
click at [468, 269] on td "500" at bounding box center [502, 285] width 157 height 52
select select "76322"
drag, startPoint x: 576, startPoint y: 272, endPoint x: 492, endPoint y: 299, distance: 88.2
click at [492, 299] on tr "Akshay [PERSON_NAME] [PERSON_NAME] [PERSON_NAME] Danish [PERSON_NAME] [PERSON_N…" at bounding box center [553, 288] width 964 height 59
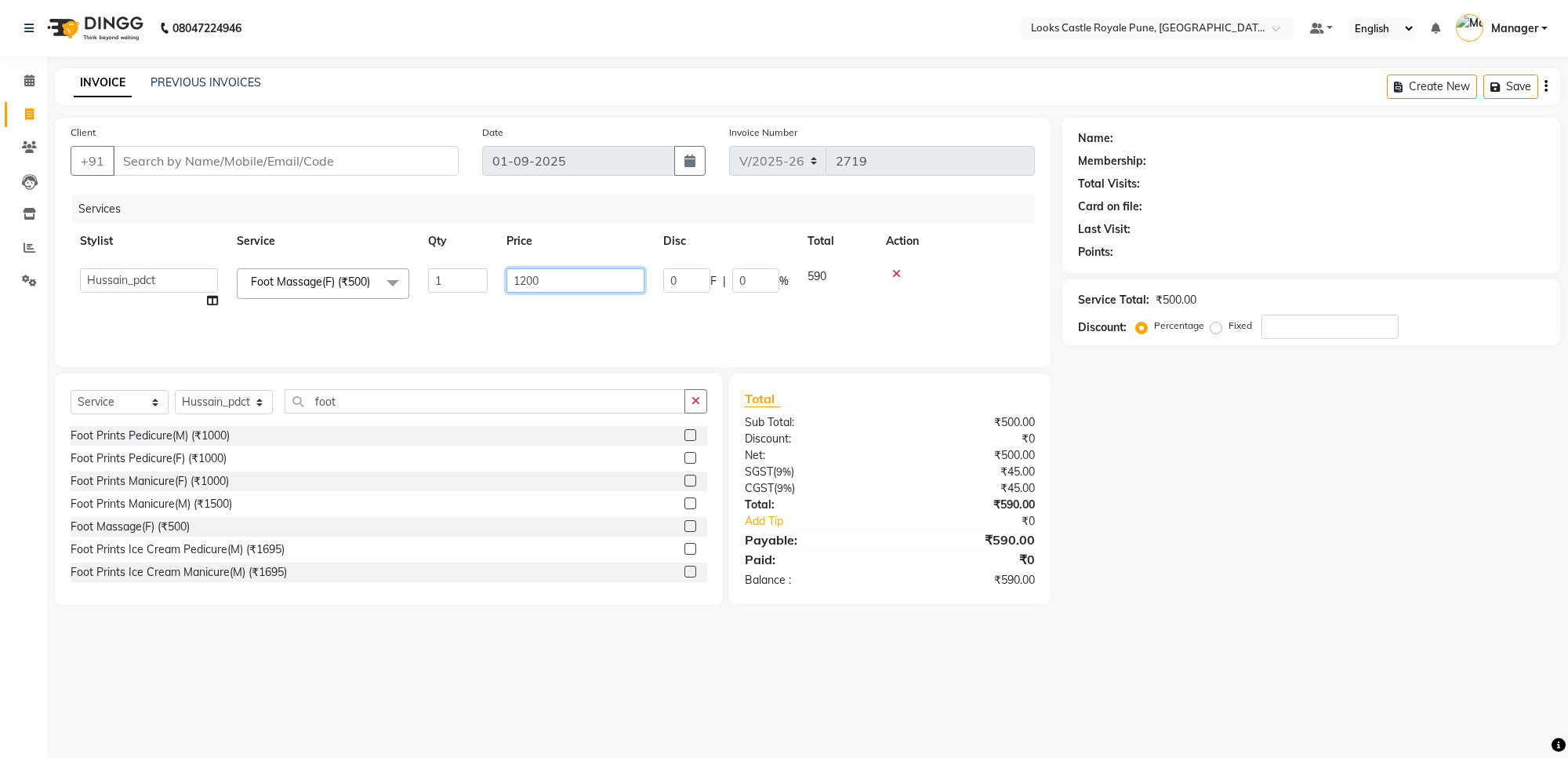
drag, startPoint x: 551, startPoint y: 278, endPoint x: 530, endPoint y: 283, distance: 21.6
click at [530, 283] on input "1200" at bounding box center [576, 281] width 138 height 24
drag, startPoint x: 523, startPoint y: 280, endPoint x: 542, endPoint y: 277, distance: 19.2
click at [542, 277] on input "1200" at bounding box center [576, 281] width 138 height 24
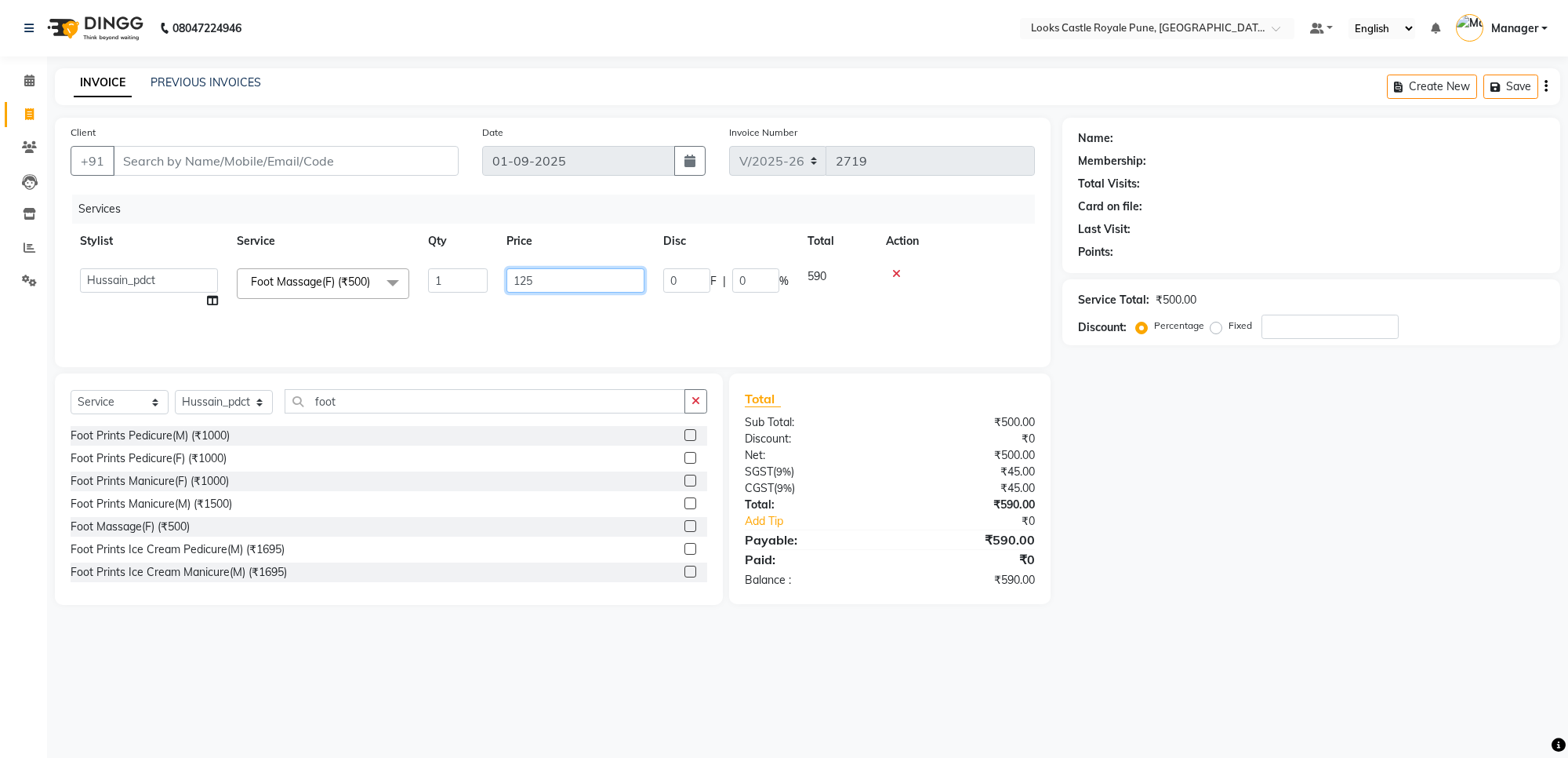
type input "1250"
click at [1557, 738] on icon at bounding box center [1558, 745] width 14 height 14
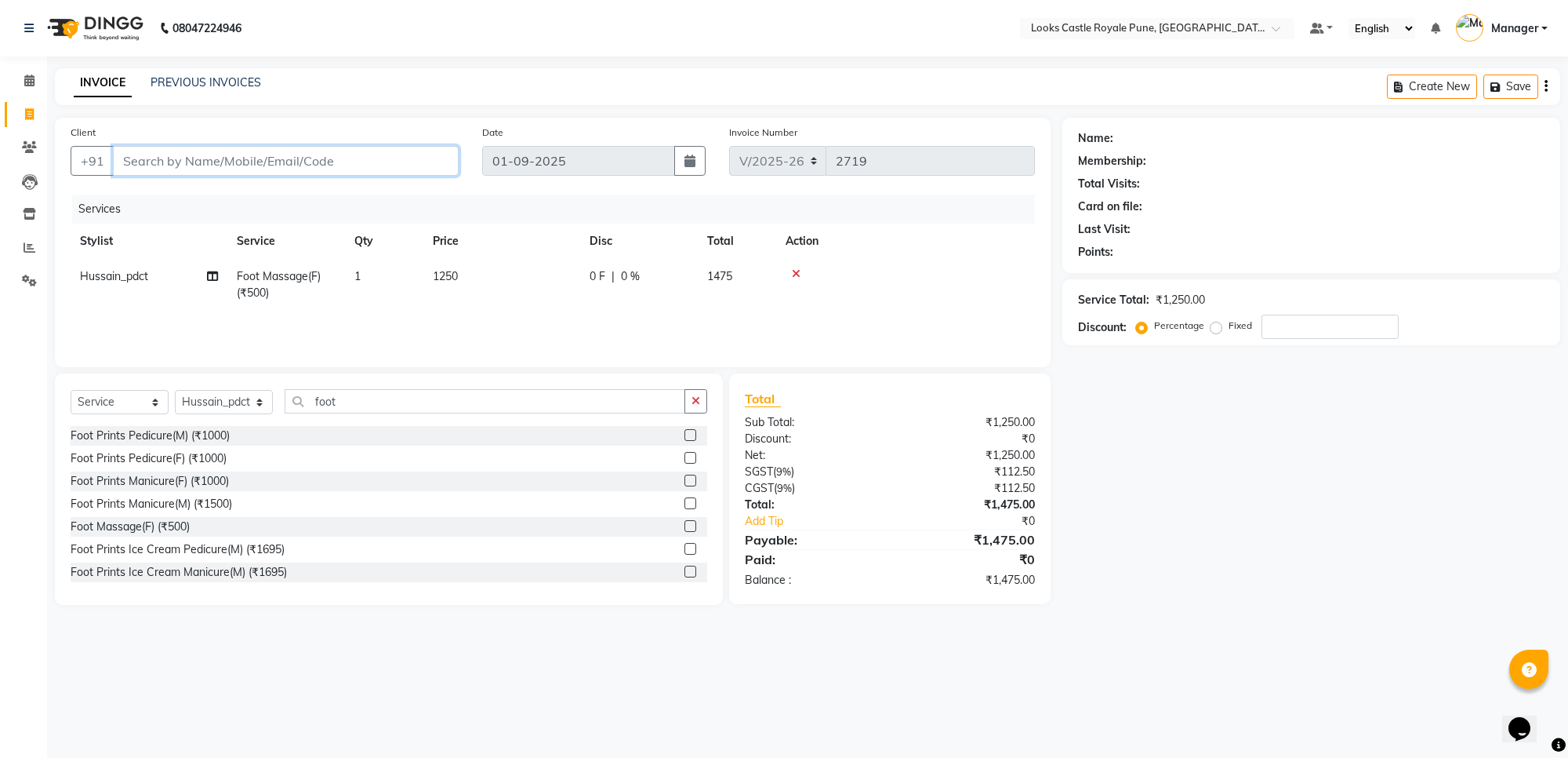
click at [215, 159] on input "Client" at bounding box center [285, 160] width 345 height 30
type input "+"
type input "0"
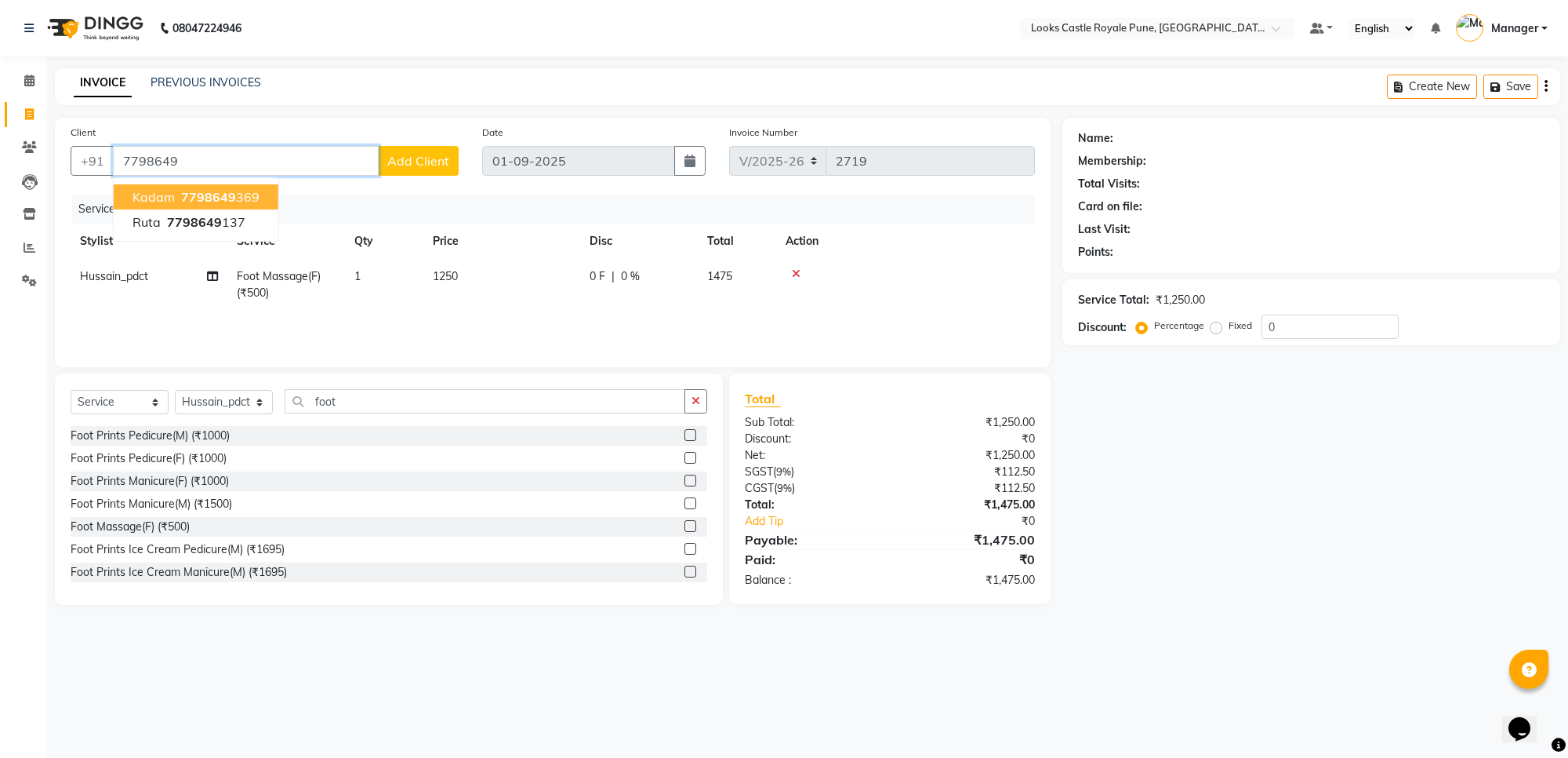
click at [228, 193] on span "7798649" at bounding box center [209, 196] width 55 height 15
type input "7798649369"
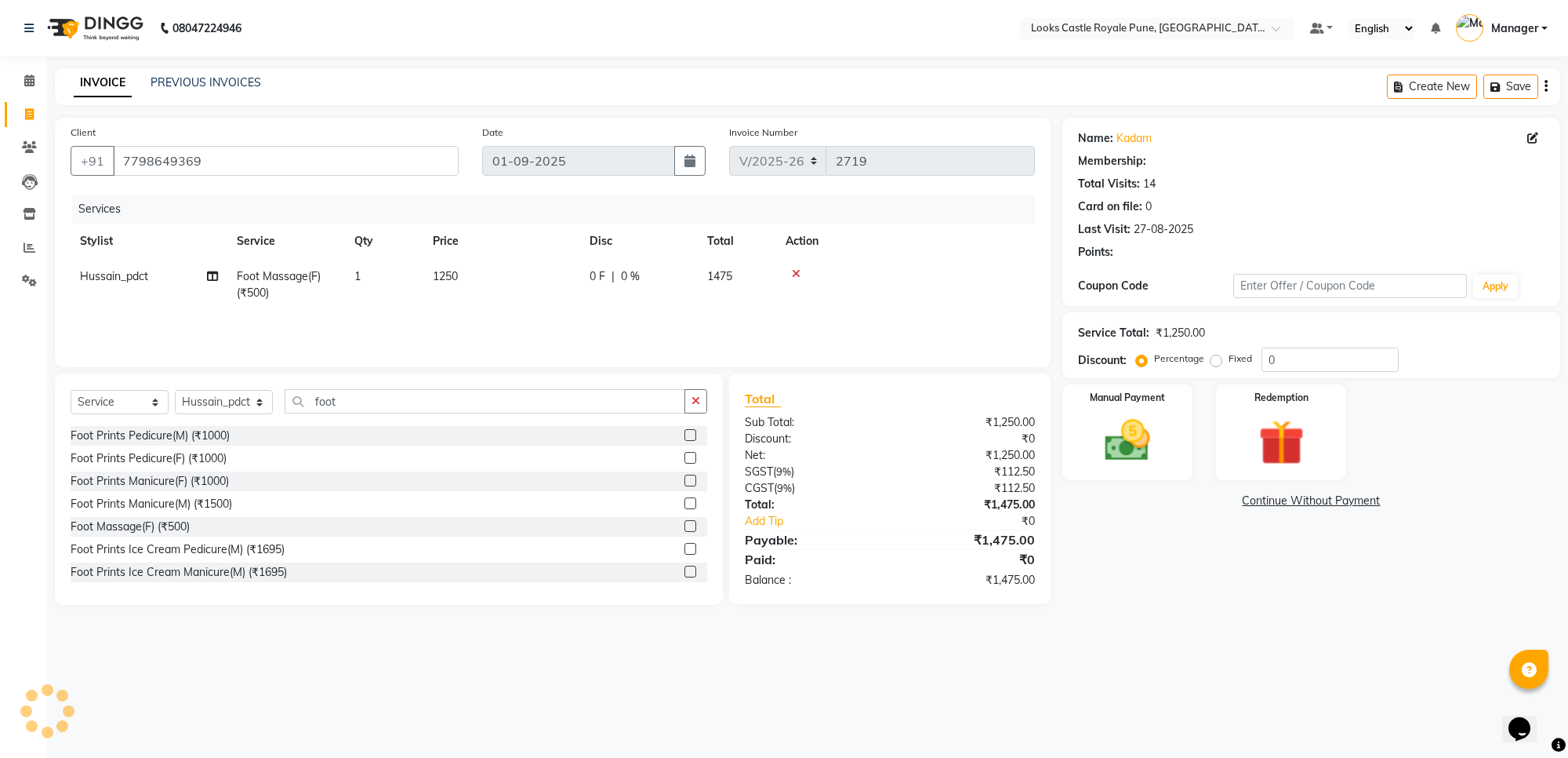
select select "1: Object"
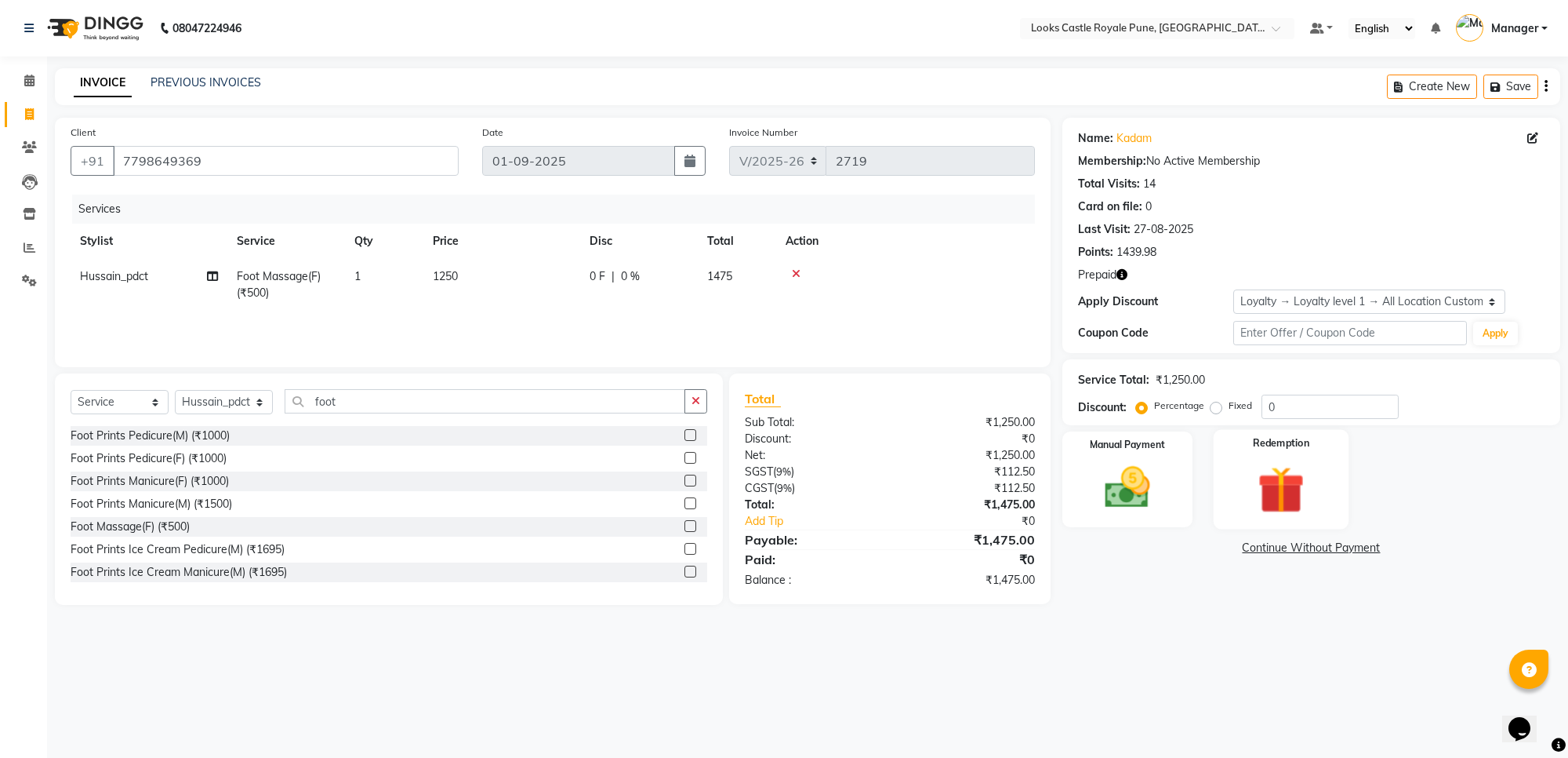
click at [1284, 496] on img at bounding box center [1281, 490] width 77 height 59
click at [1201, 549] on span "Prepaid 1" at bounding box center [1201, 550] width 51 height 18
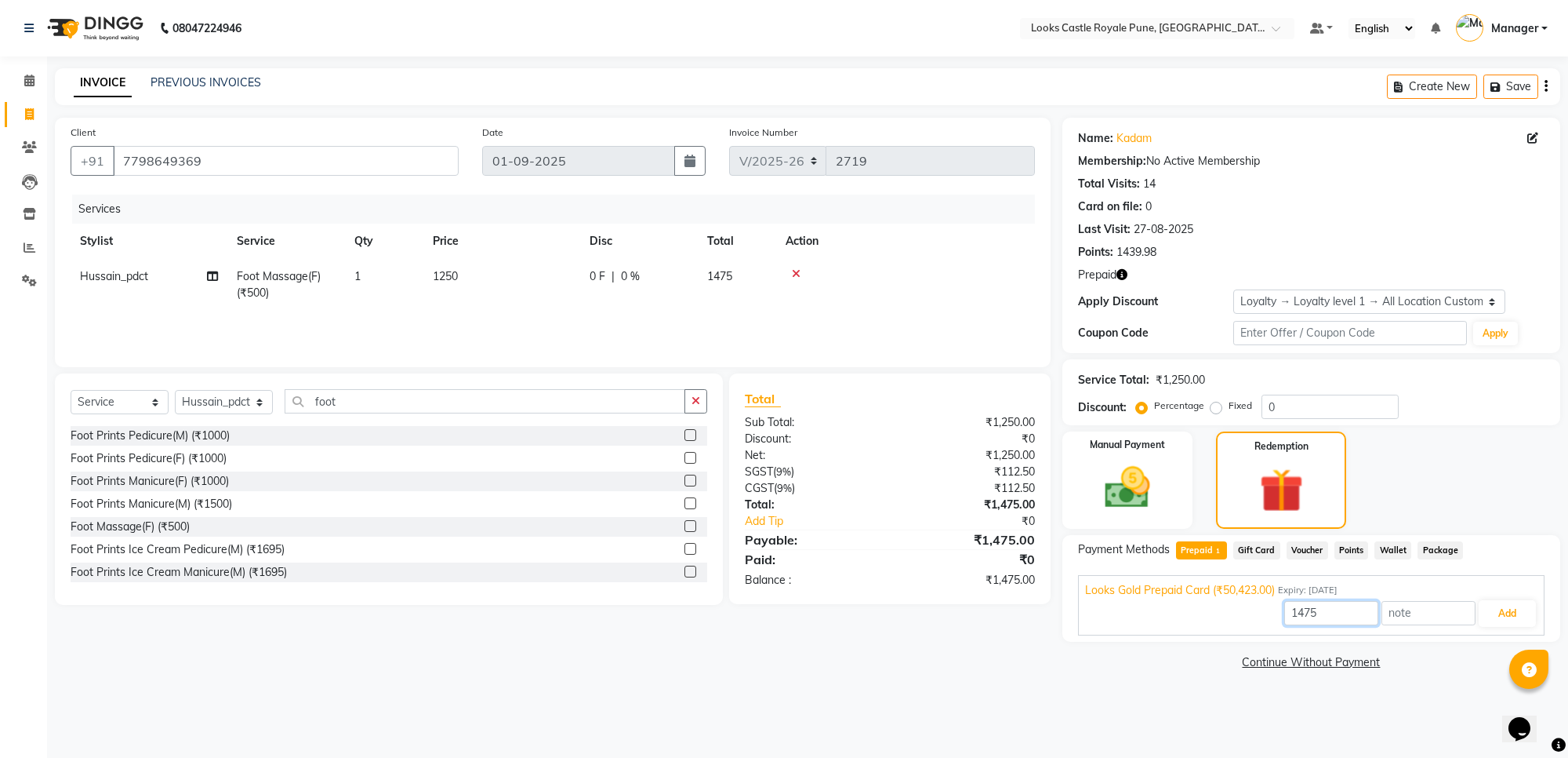
drag, startPoint x: 1330, startPoint y: 618, endPoint x: 1275, endPoint y: 631, distance: 56.5
click at [1275, 631] on div "Looks Gold Prepaid Card (₹50,423.00) Expiry: [DATE] 1475 Add" at bounding box center [1311, 605] width 467 height 60
type input "1250"
click at [1507, 614] on button "Add" at bounding box center [1507, 613] width 57 height 27
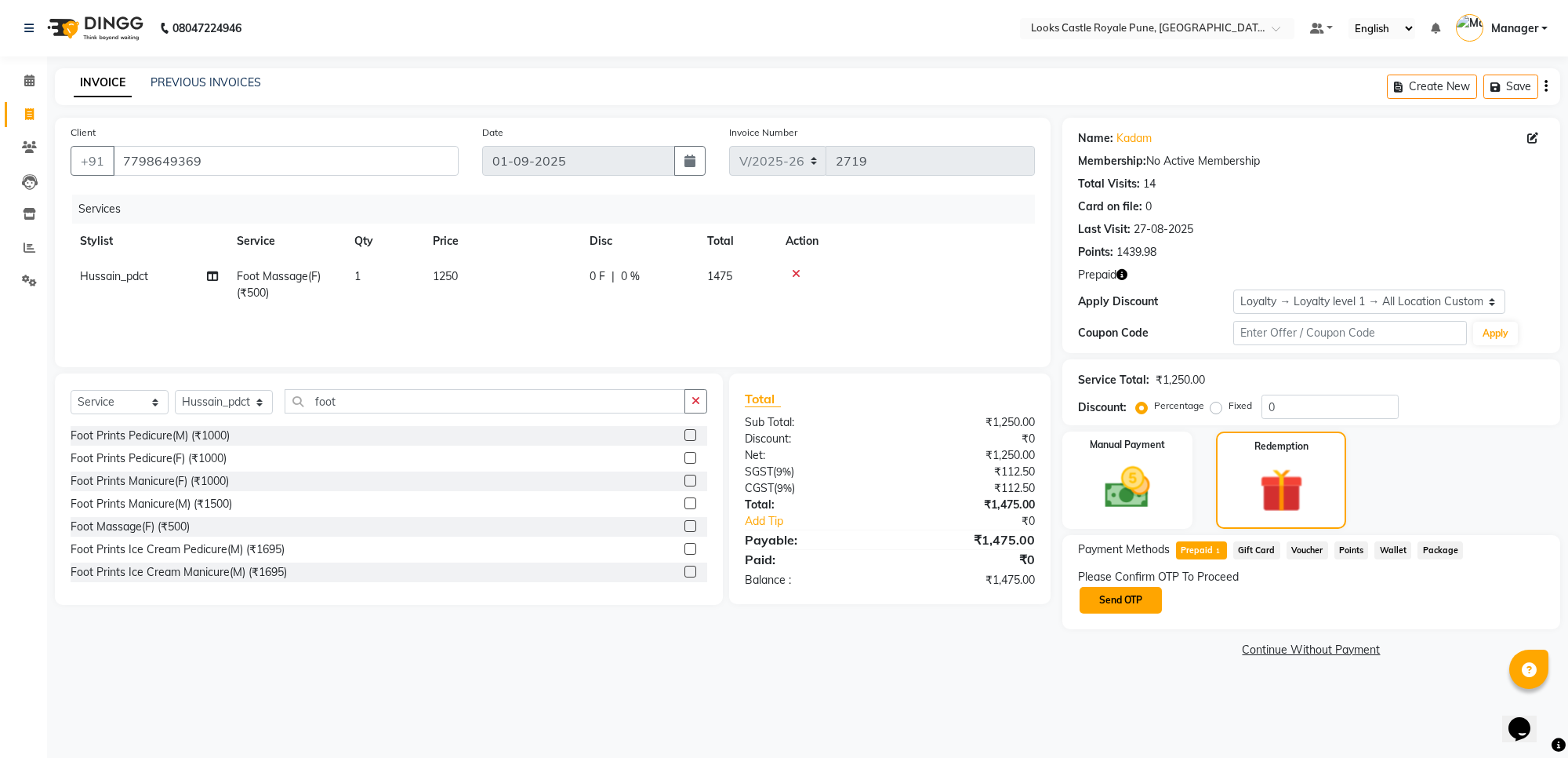
click at [1114, 592] on button "Send OTP" at bounding box center [1120, 599] width 82 height 27
click at [1169, 594] on input "text" at bounding box center [1156, 599] width 157 height 24
type input "1623"
click at [1289, 602] on button "Confirm OTP" at bounding box center [1284, 599] width 96 height 27
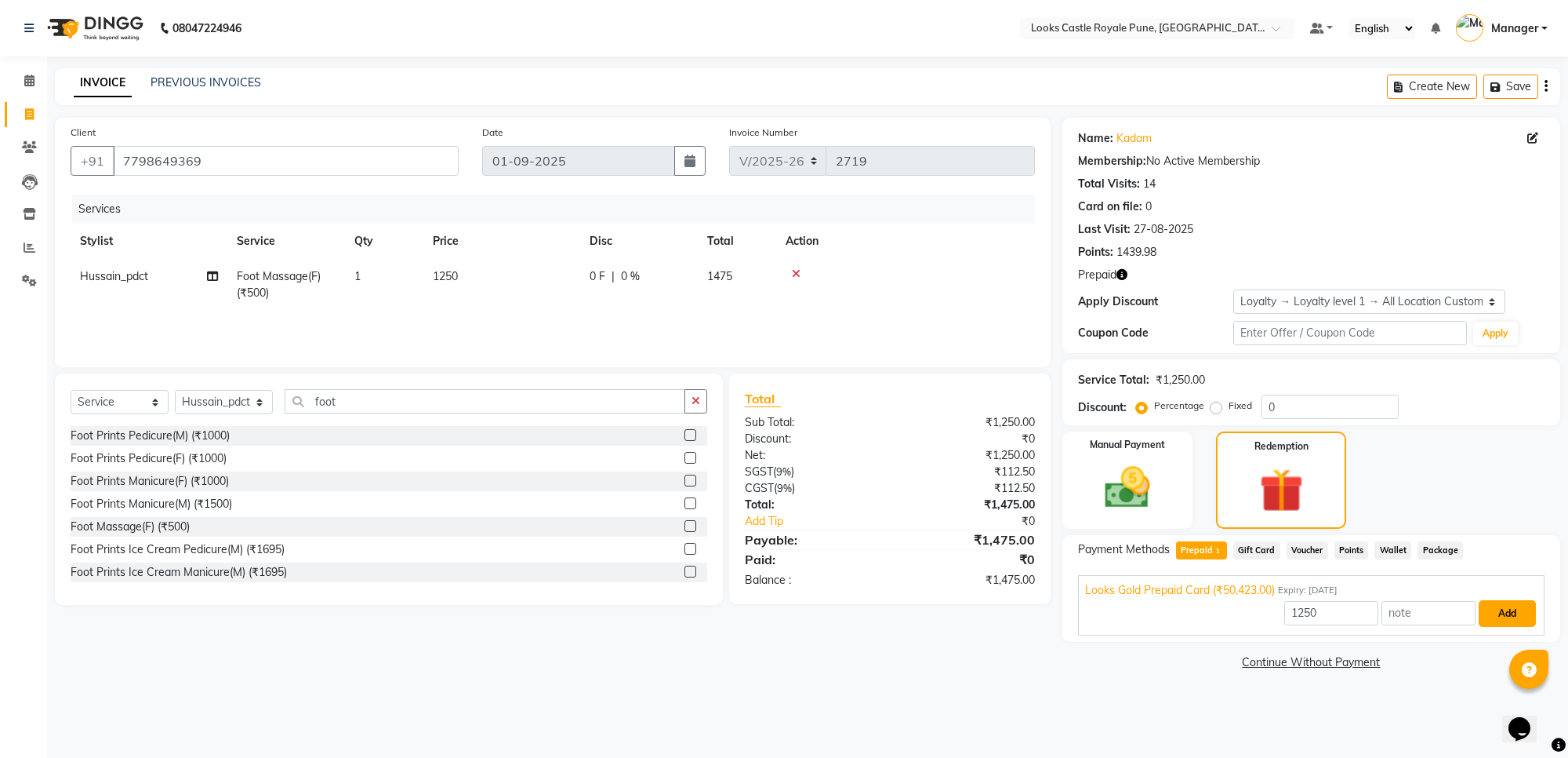
click at [1505, 612] on button "Add" at bounding box center [1507, 613] width 57 height 27
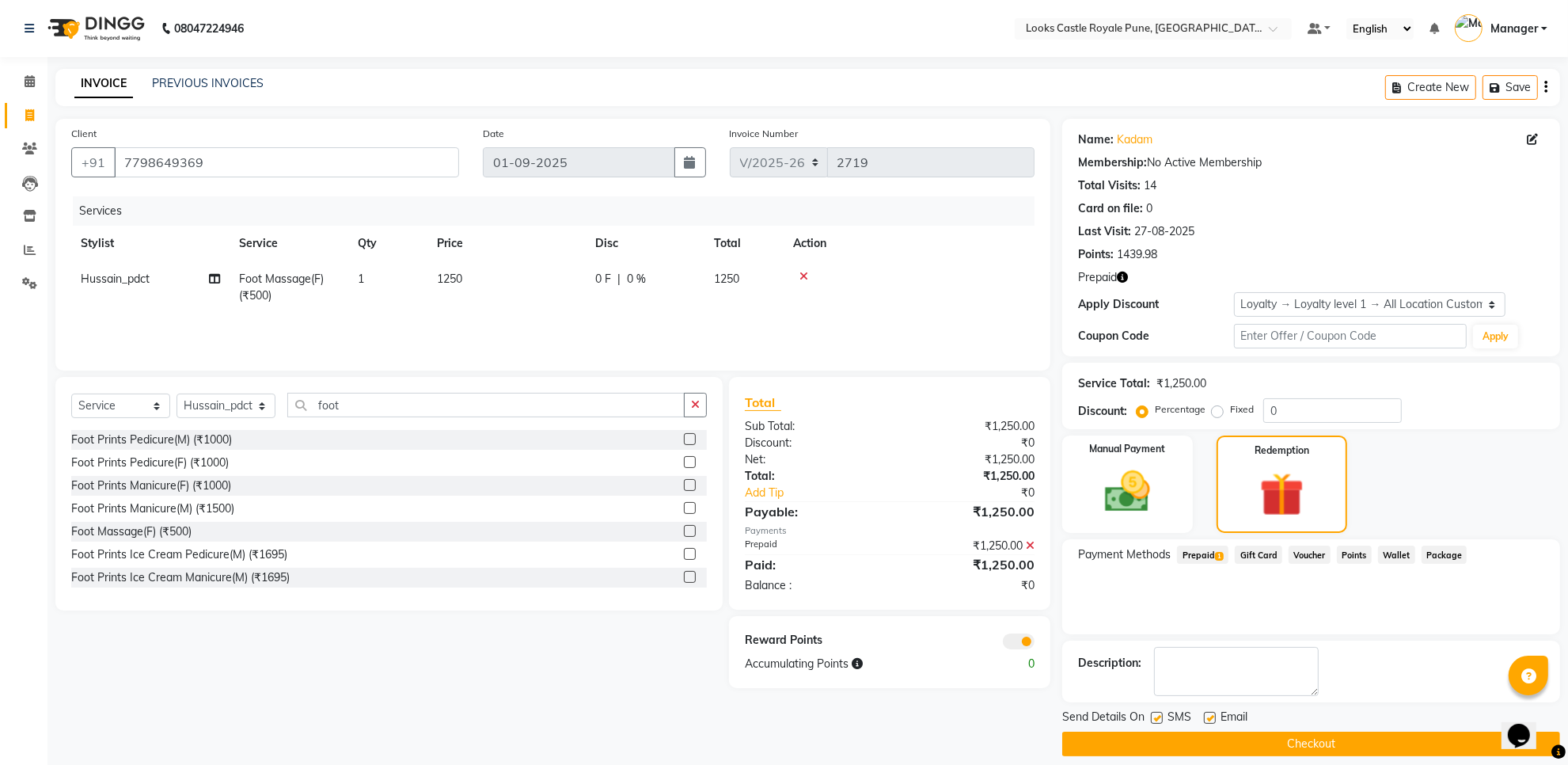
click at [1295, 740] on button "Checkout" at bounding box center [1311, 744] width 498 height 25
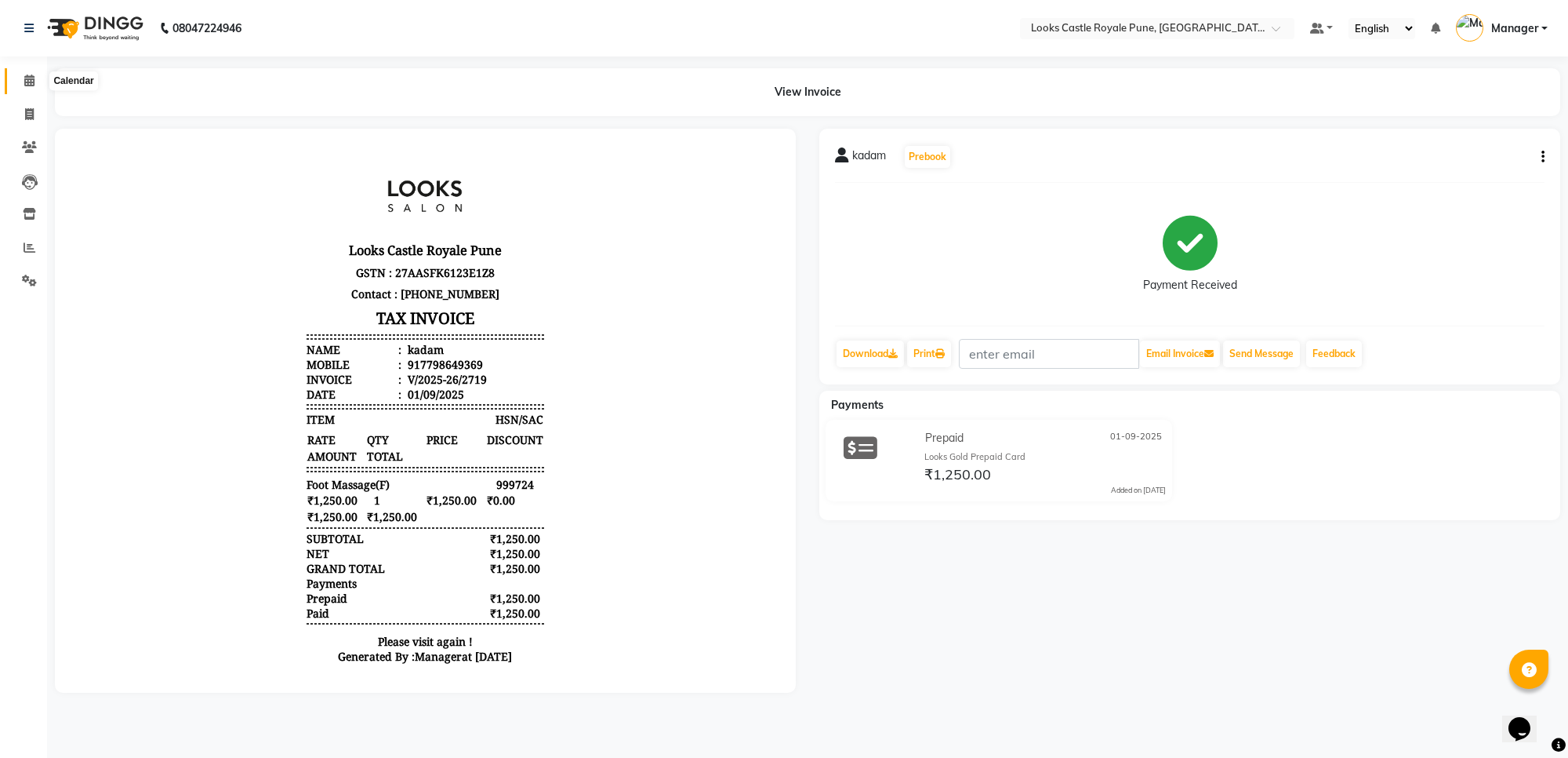
click at [26, 85] on icon at bounding box center [29, 81] width 11 height 11
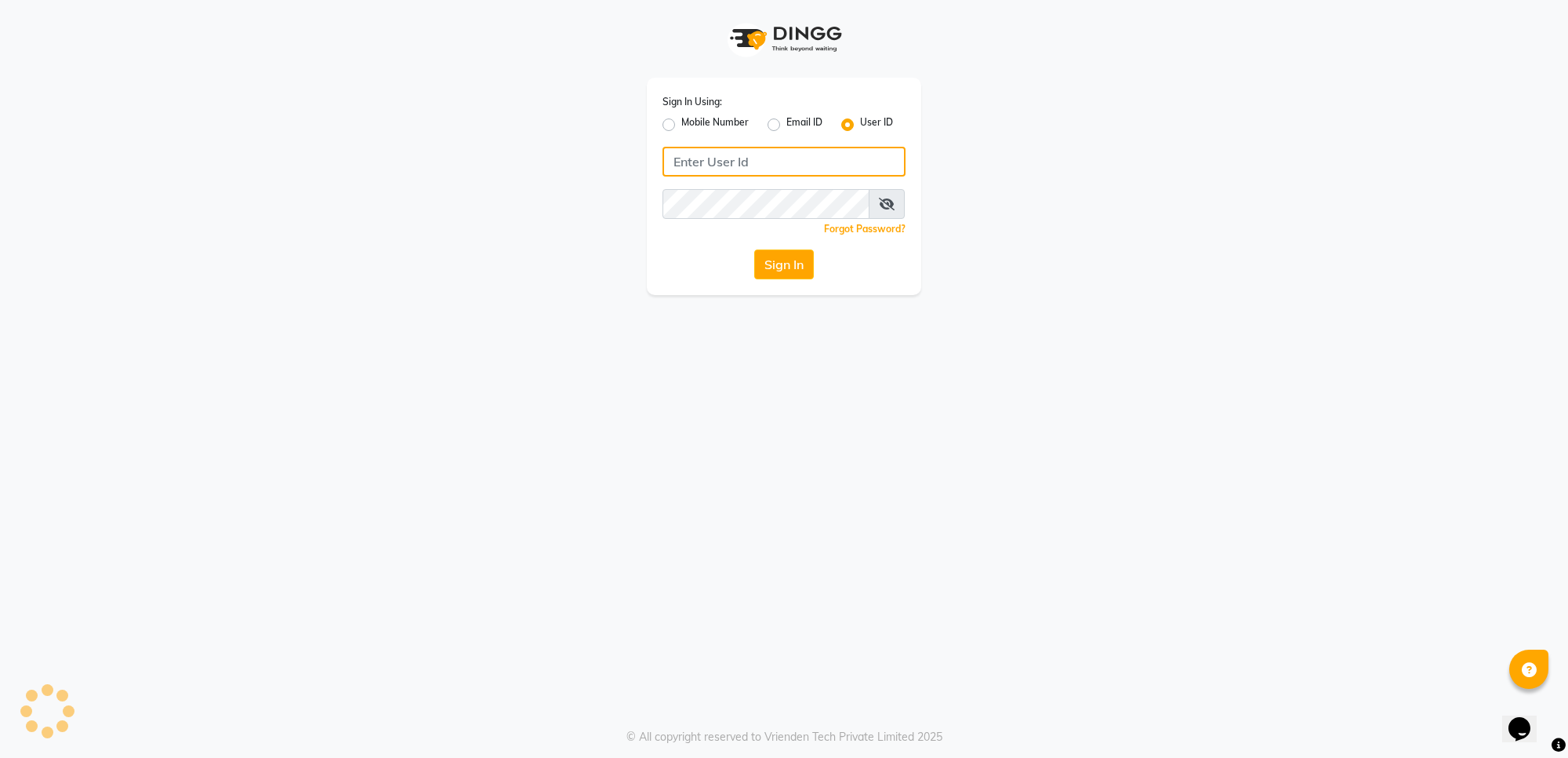
type input "e2555-01"
click at [771, 239] on div "Sign In Using: Mobile Number Email ID User ID e2555-01 Remember me Forgot Passw…" at bounding box center [784, 185] width 275 height 217
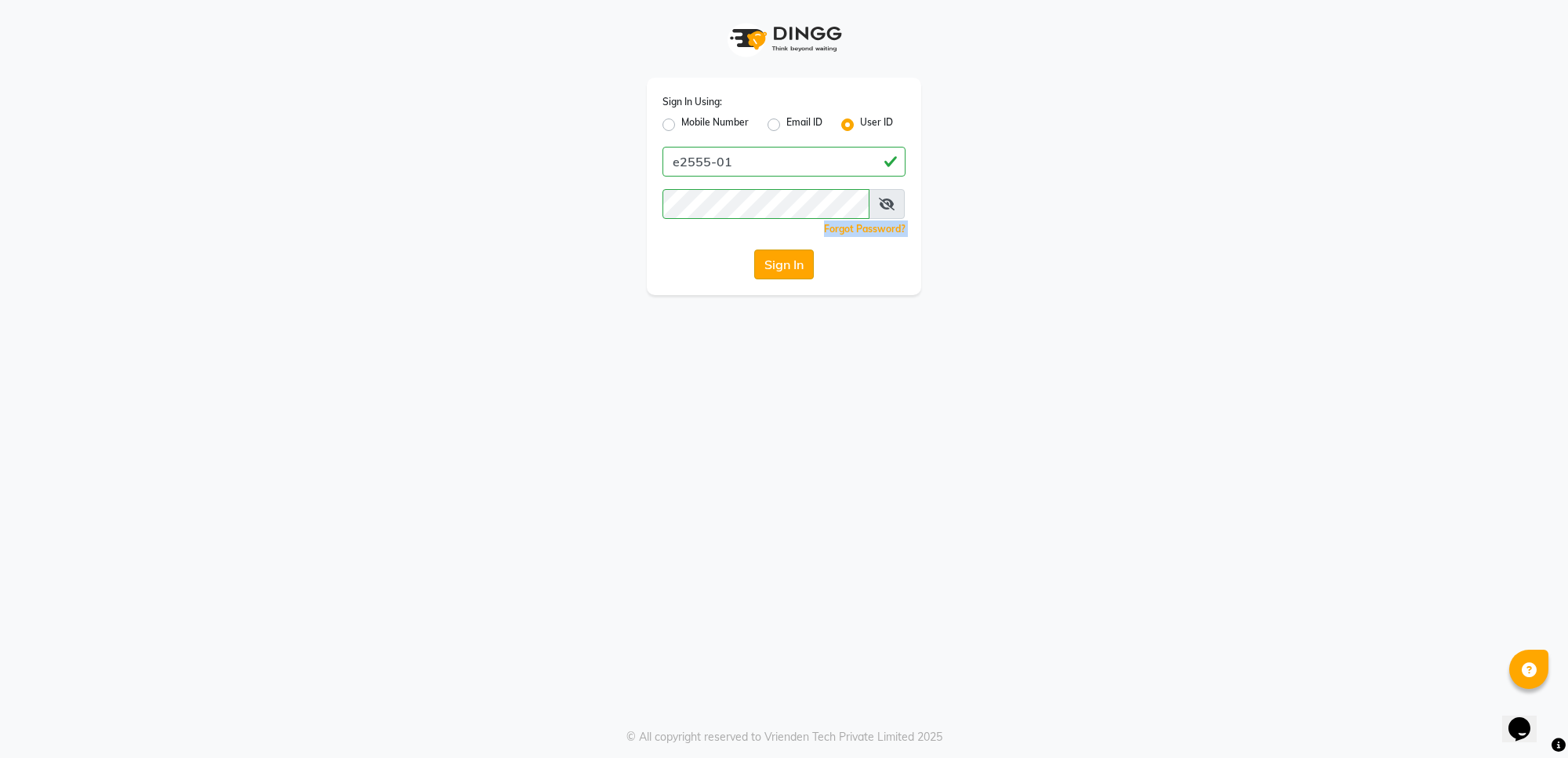
click at [773, 260] on button "Sign In" at bounding box center [784, 264] width 59 height 30
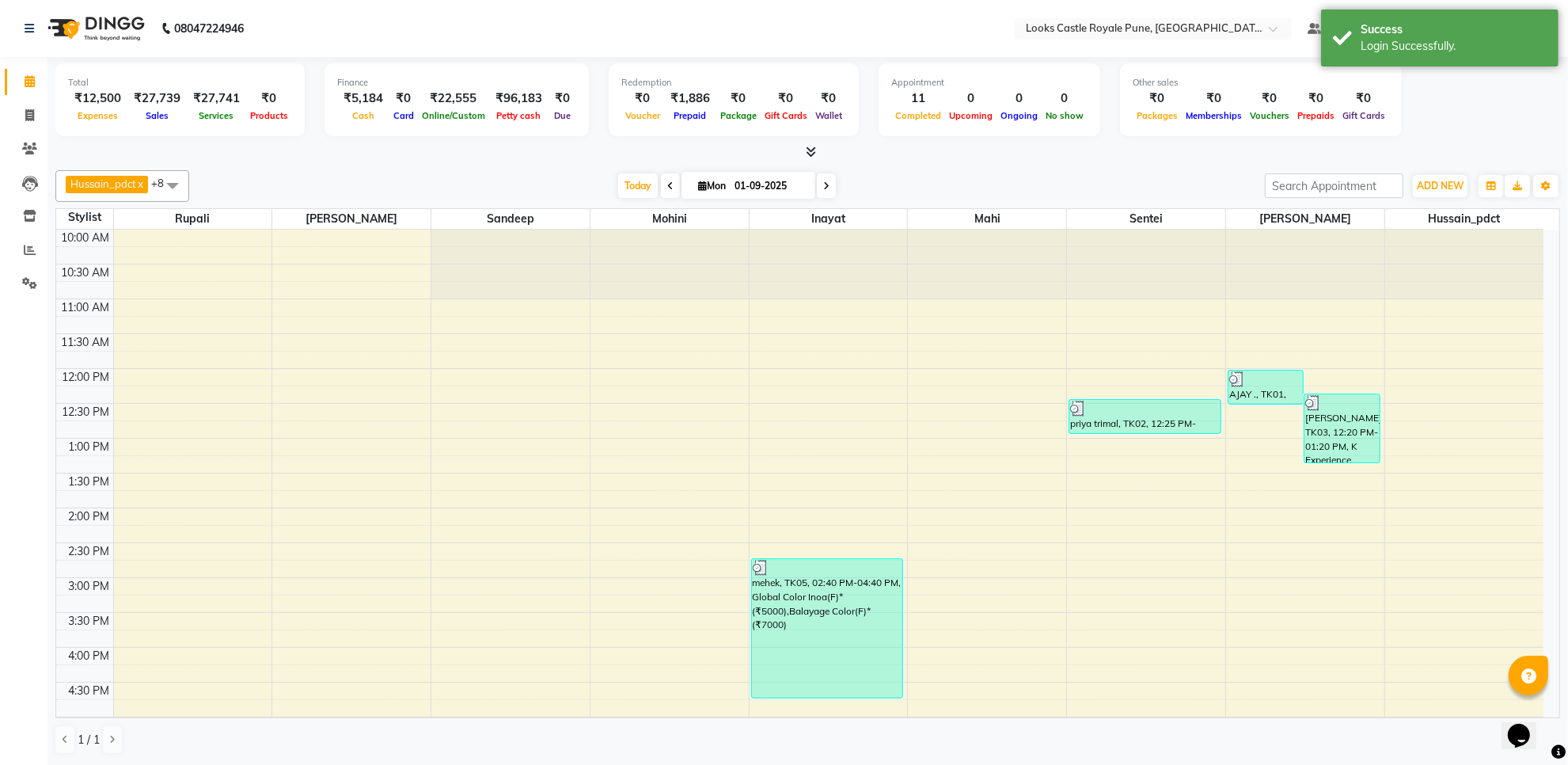
click at [823, 189] on icon at bounding box center [827, 186] width 7 height 10
type input "02-09-2025"
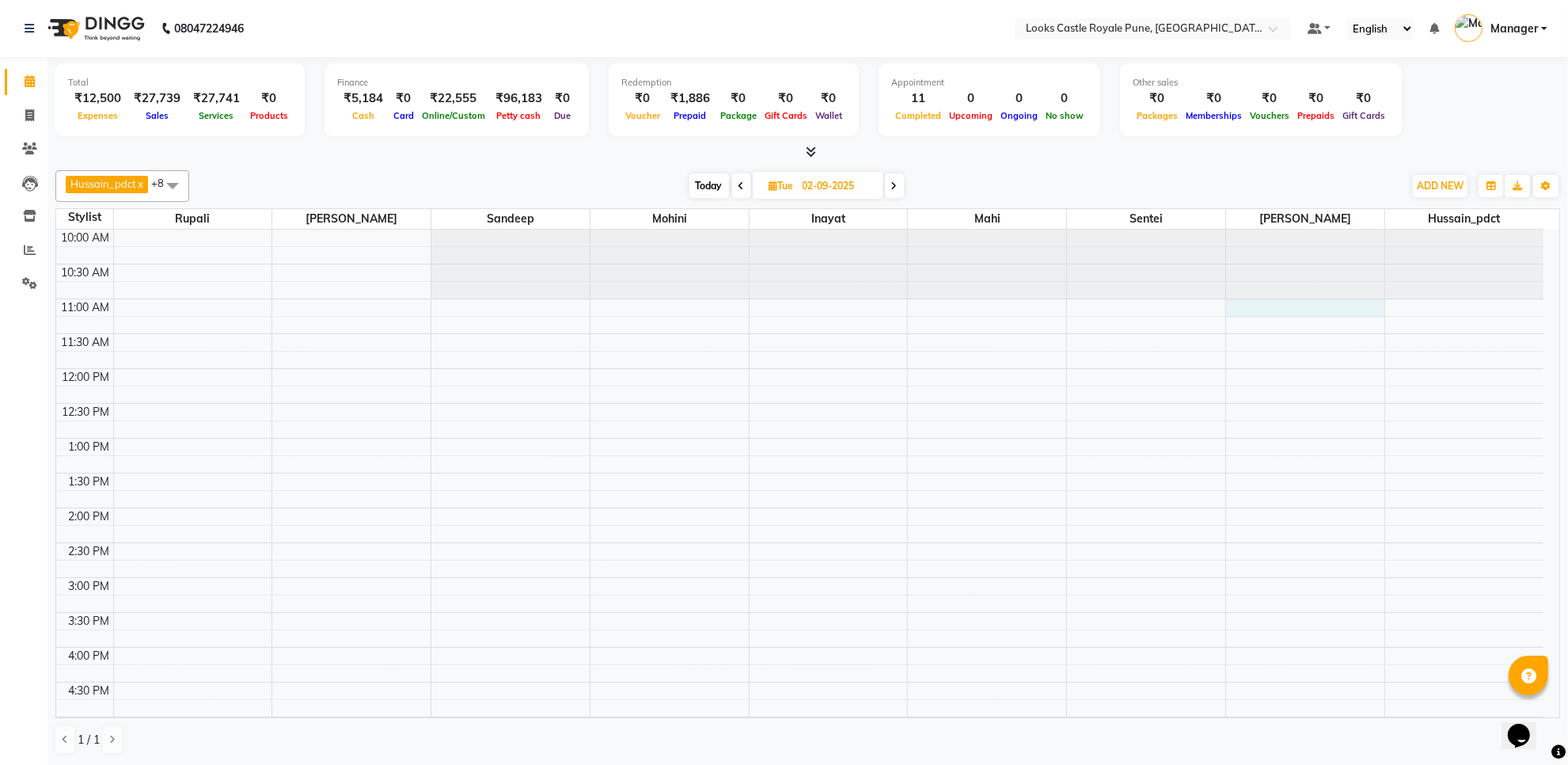
click at [1280, 309] on div "10:00 AM 10:30 AM 11:00 AM 11:30 AM 12:00 PM 12:30 PM 1:00 PM 1:30 PM 2:00 PM 2…" at bounding box center [800, 682] width 1488 height 905
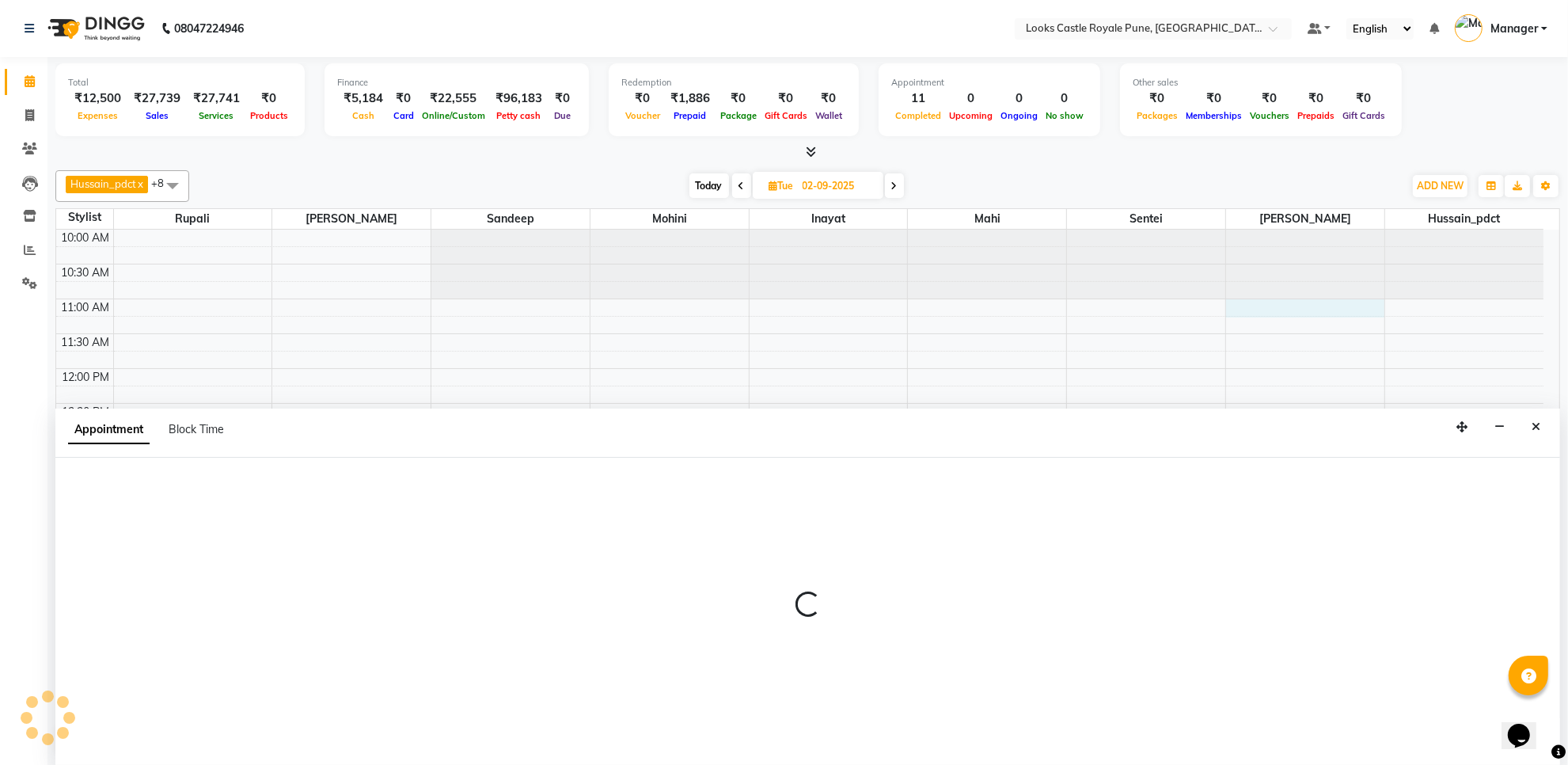
scroll to position [1, 0]
select select "71753"
select select "tentative"
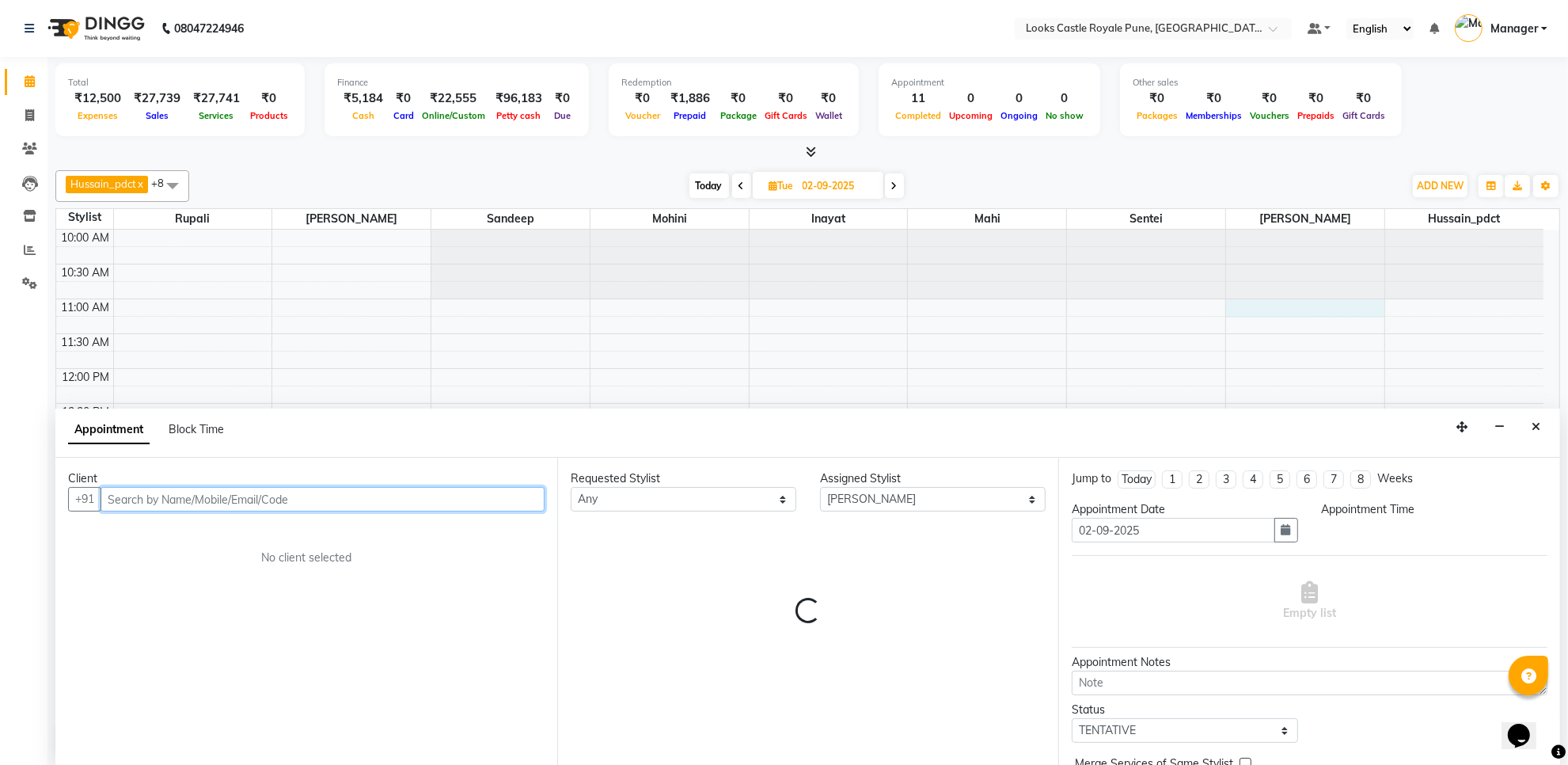
select select "660"
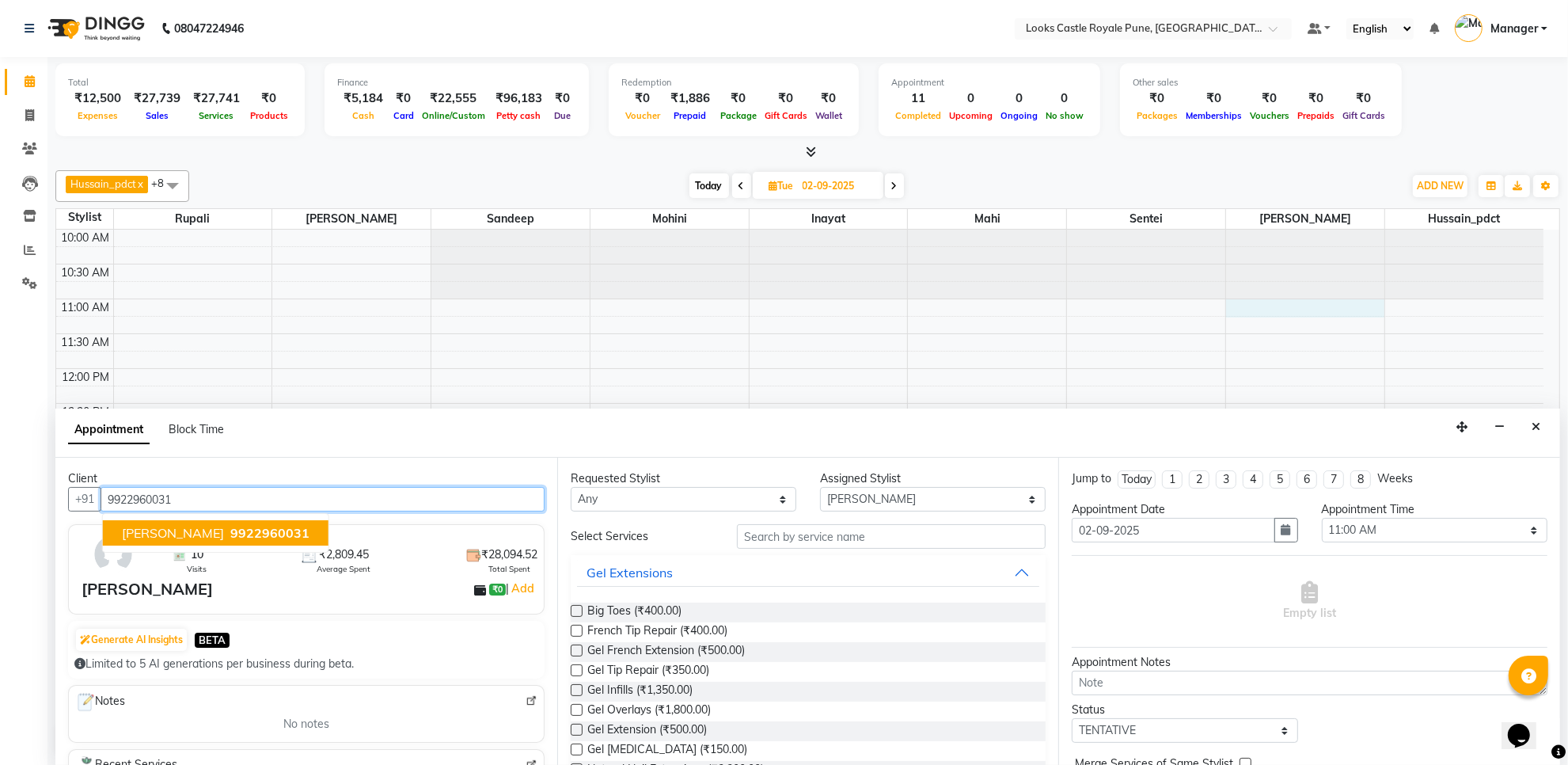
click at [165, 526] on span "[PERSON_NAME]" at bounding box center [173, 532] width 102 height 16
type input "9922960031"
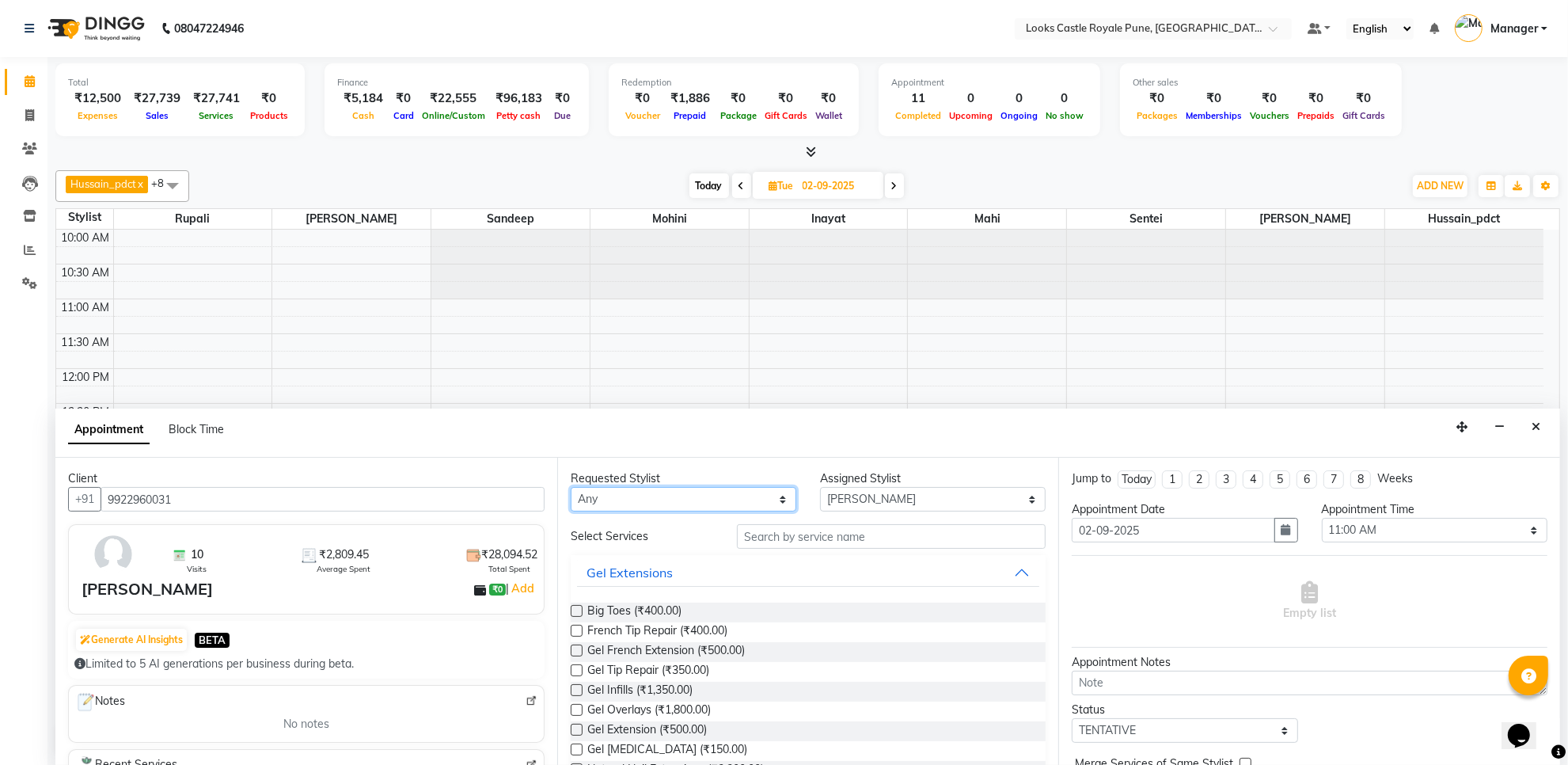
click at [683, 488] on select "Any Akshay [PERSON_NAME] [PERSON_NAME] [PERSON_NAME] Danish [PERSON_NAME] [PERS…" at bounding box center [683, 499] width 226 height 25
select select "71753"
click at [571, 487] on select "Any Akshay [PERSON_NAME] [PERSON_NAME] [PERSON_NAME] Danish [PERSON_NAME] [PERS…" at bounding box center [683, 499] width 226 height 25
click at [834, 543] on input "text" at bounding box center [892, 536] width 309 height 25
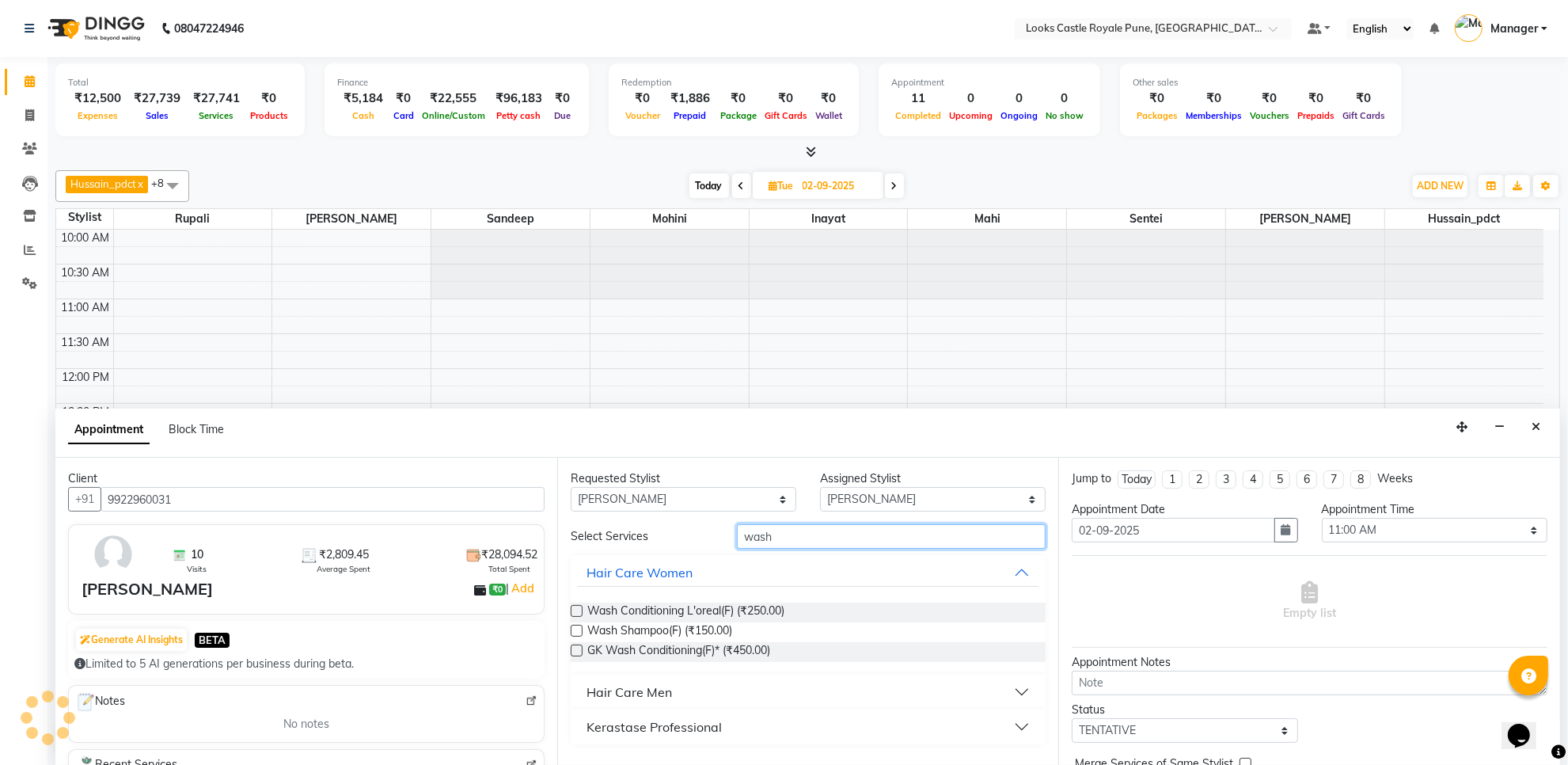
type input "wash"
click at [576, 627] on label at bounding box center [576, 630] width 11 height 11
click at [576, 627] on input "checkbox" at bounding box center [575, 632] width 11 height 11
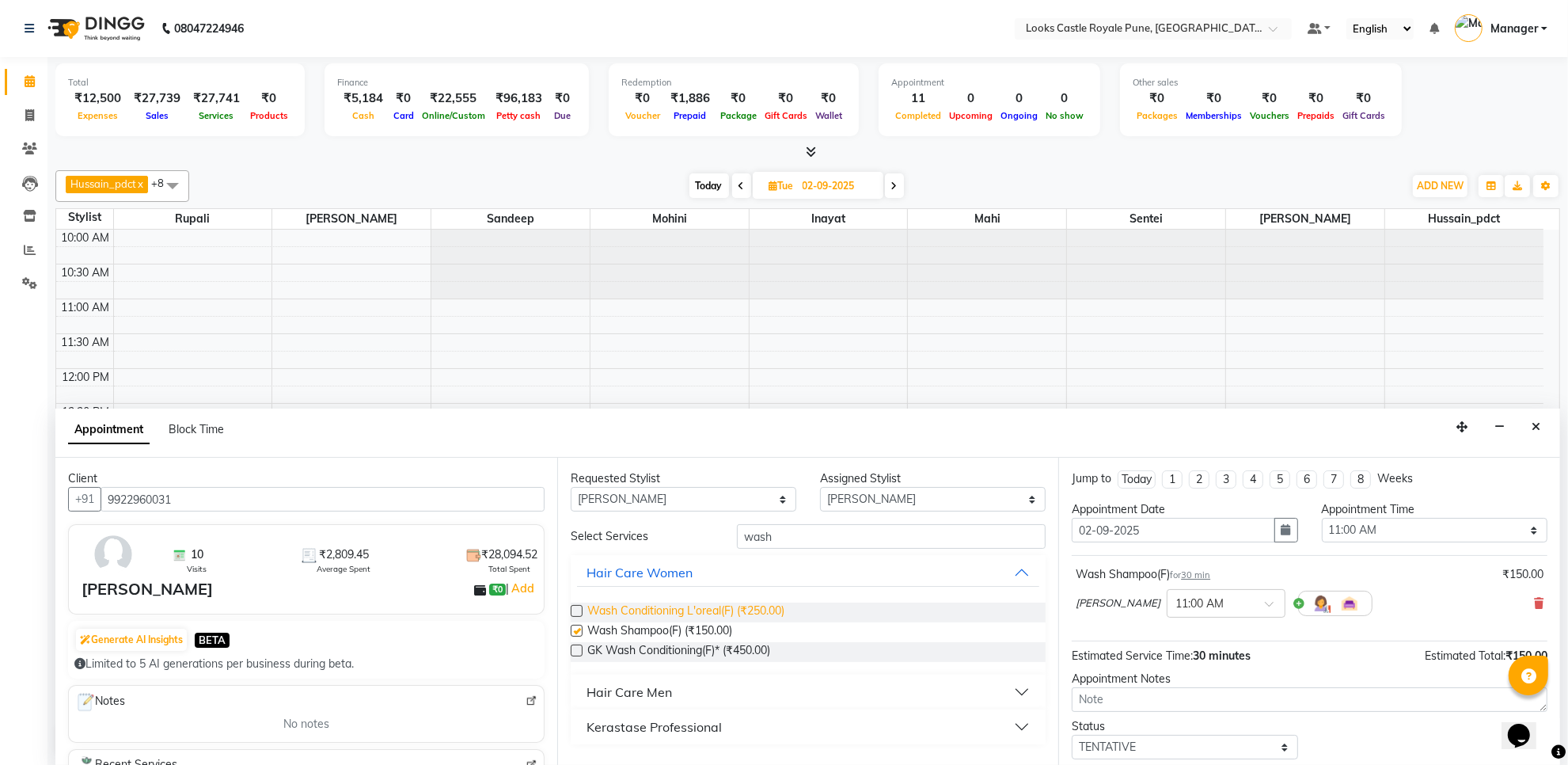
checkbox input "false"
drag, startPoint x: 797, startPoint y: 537, endPoint x: 727, endPoint y: 543, distance: 70.3
click at [727, 543] on div "wash" at bounding box center [891, 536] width 332 height 25
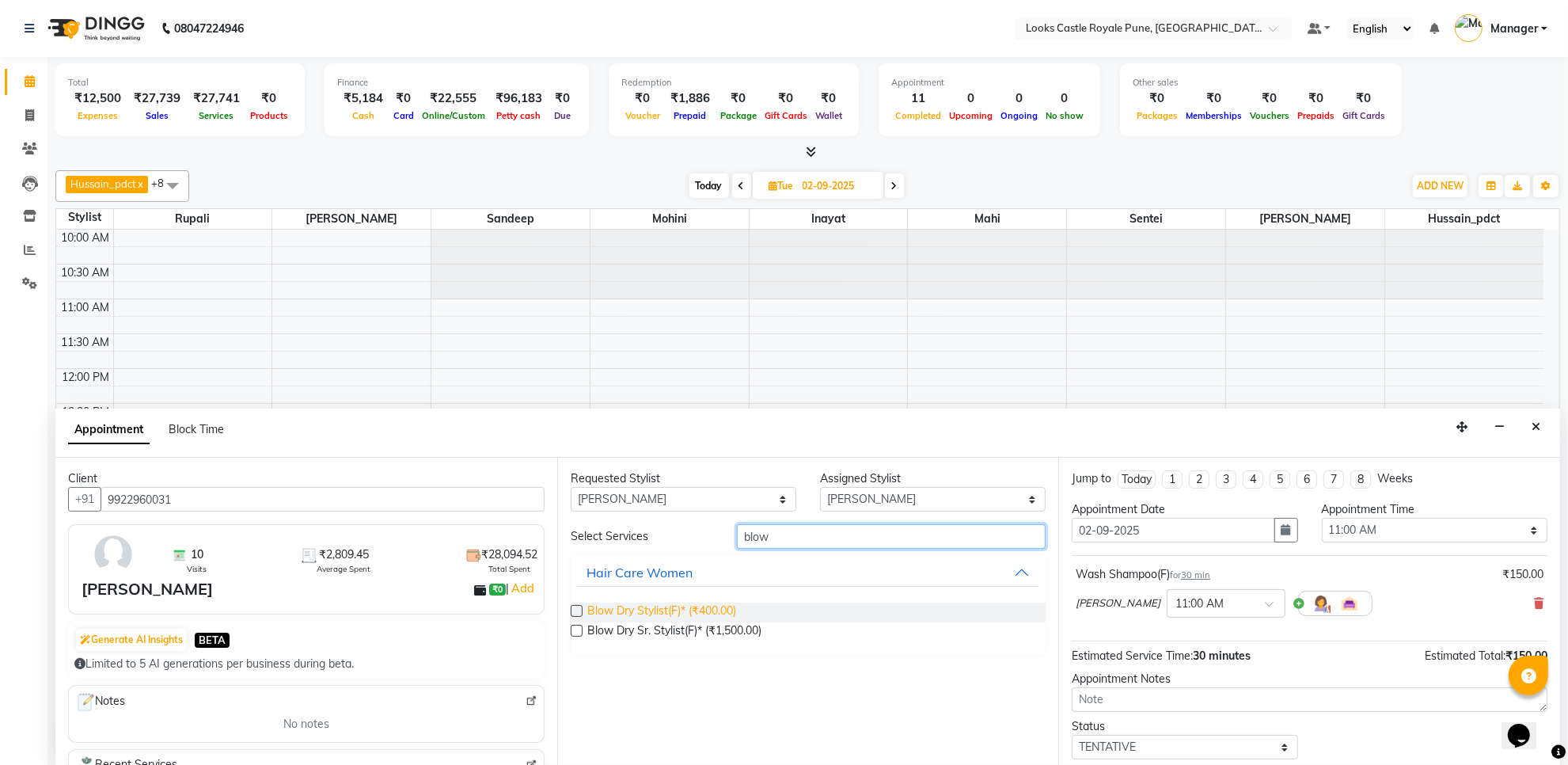
type input "blow"
click at [638, 612] on span "Blow Dry Stylist(F)* (₹400.00)" at bounding box center [662, 612] width 149 height 20
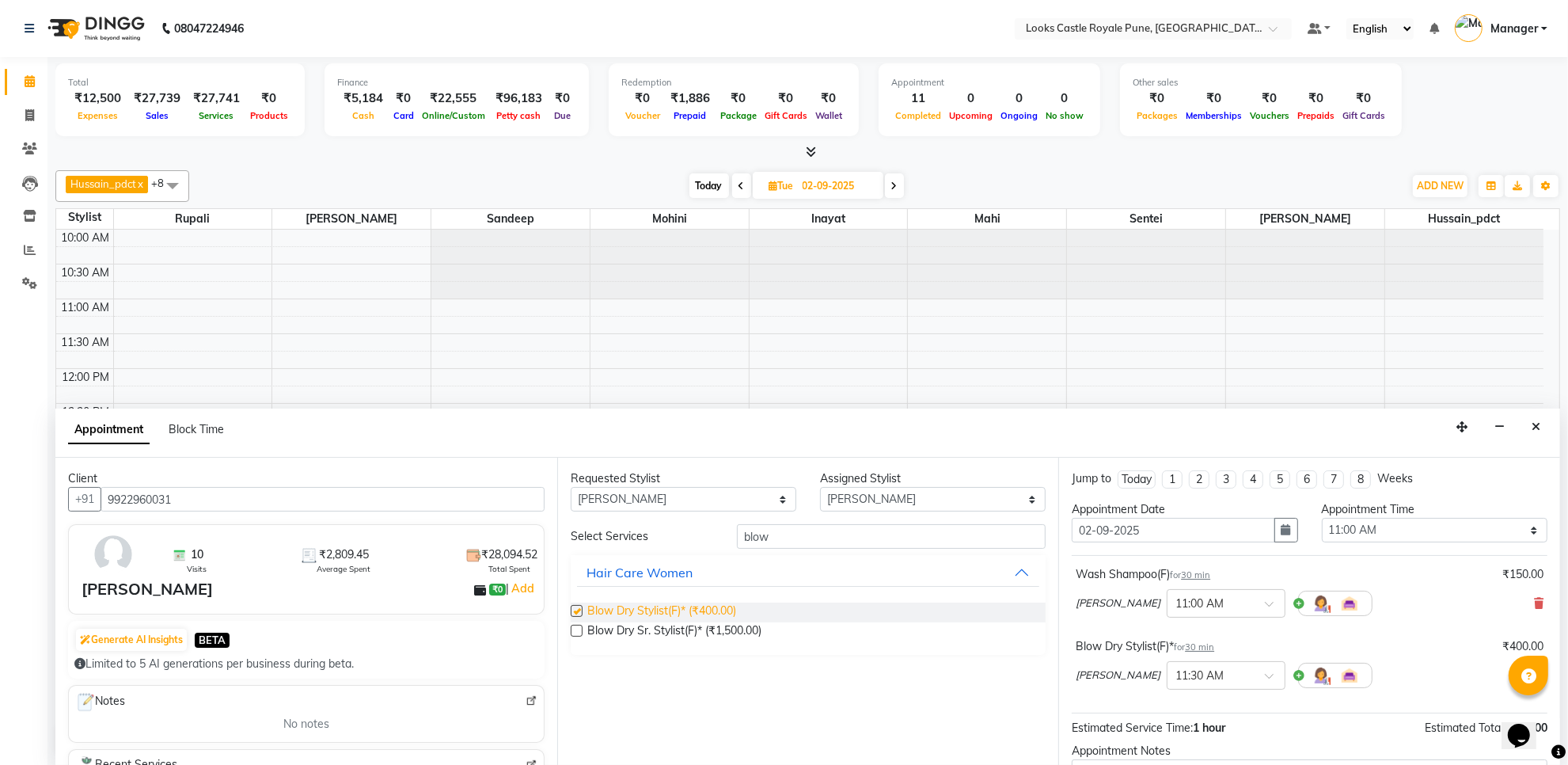
checkbox input "false"
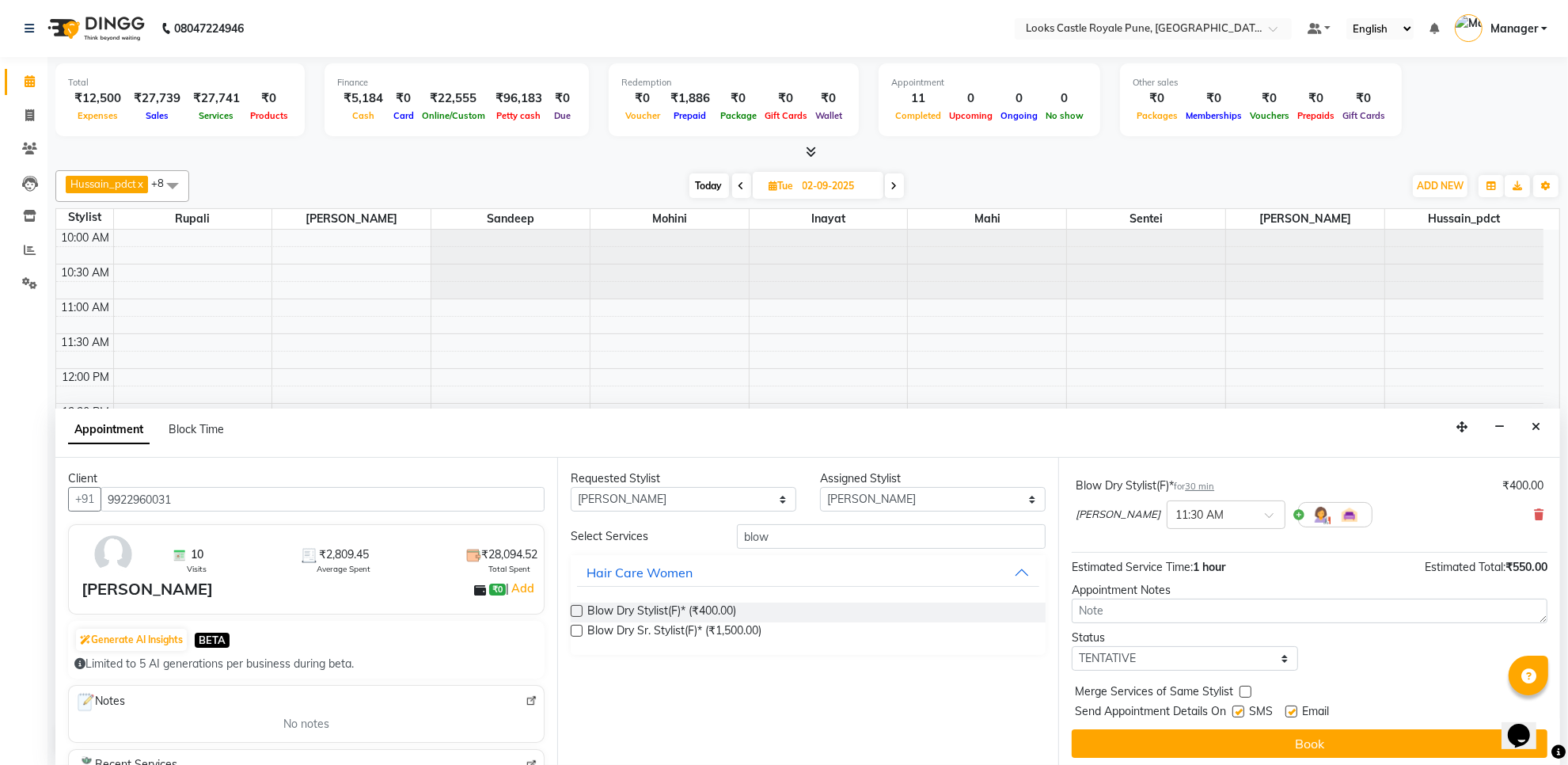
scroll to position [167, 0]
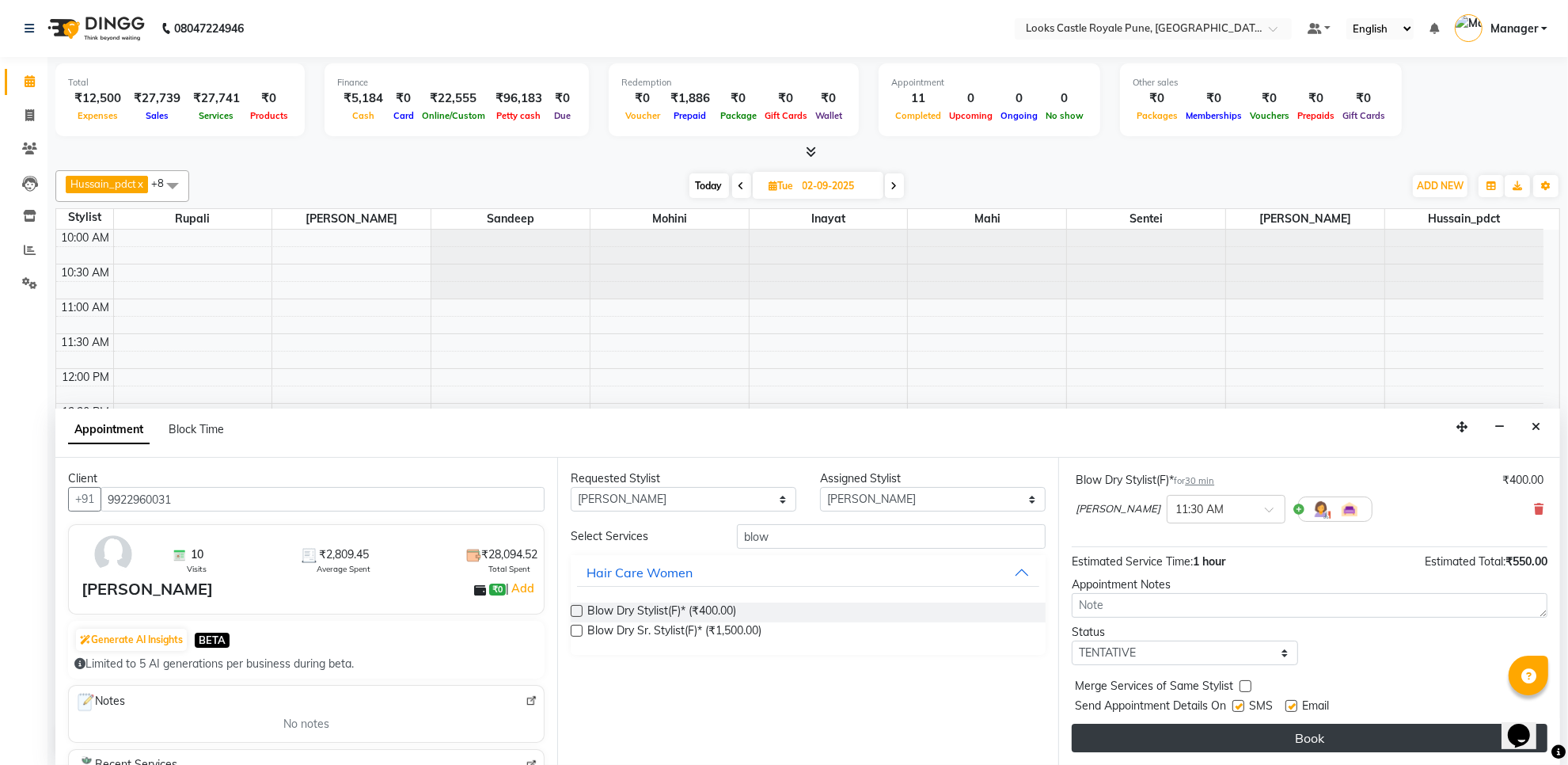
click at [1154, 728] on button "Book" at bounding box center [1310, 737] width 476 height 29
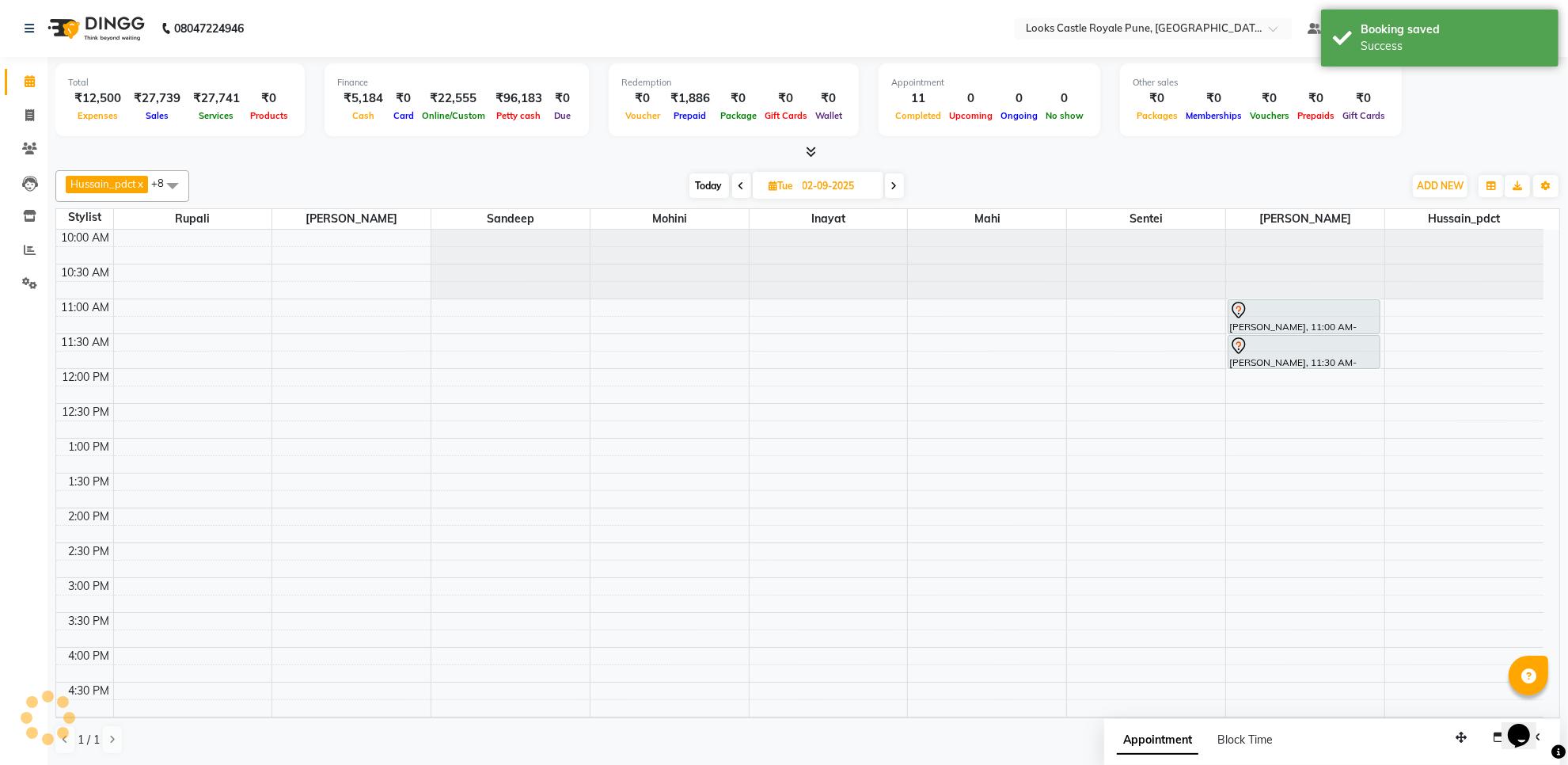
scroll to position [0, 0]
